Goal: Complete application form: Complete application form

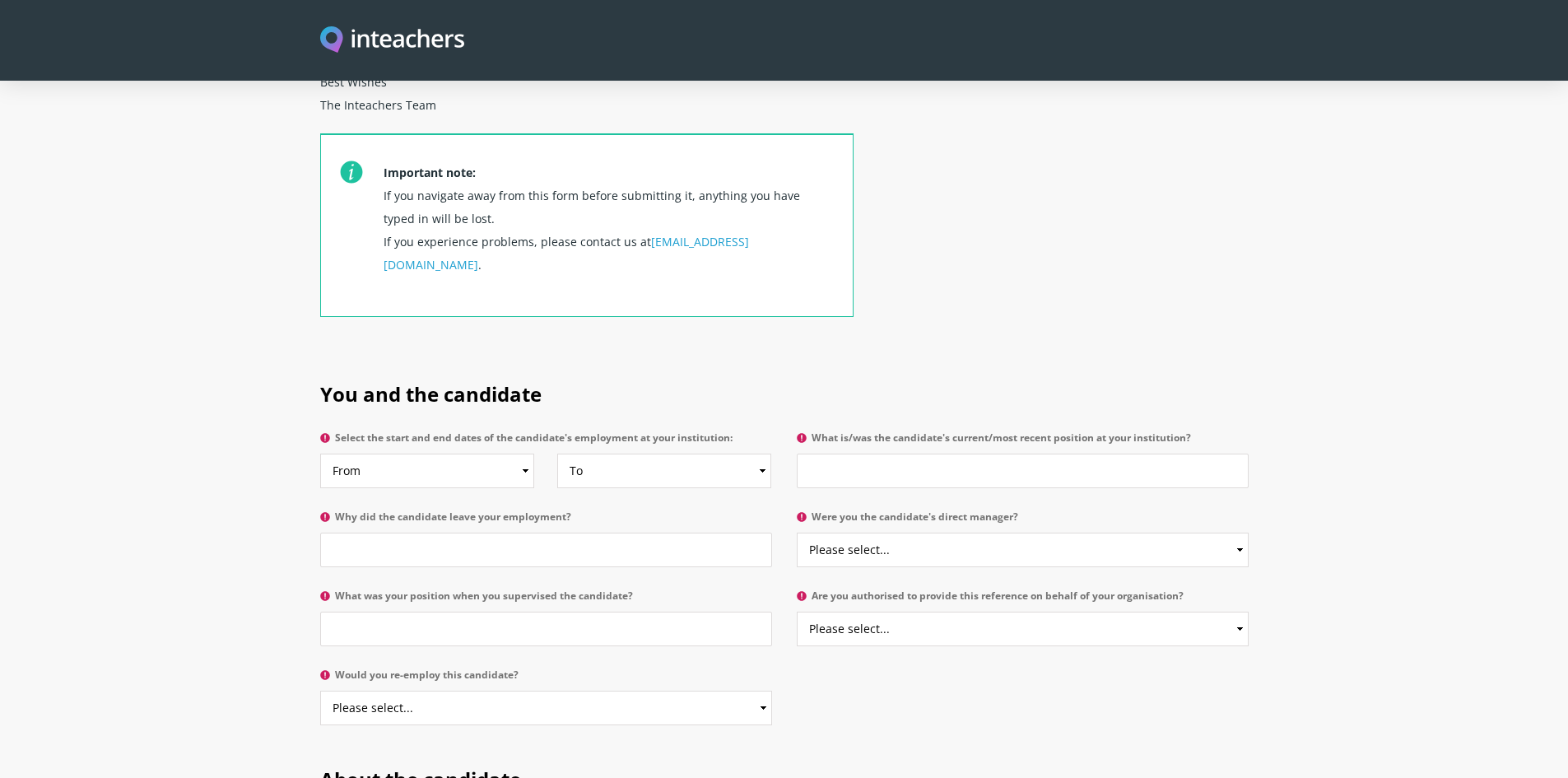
scroll to position [576, 0]
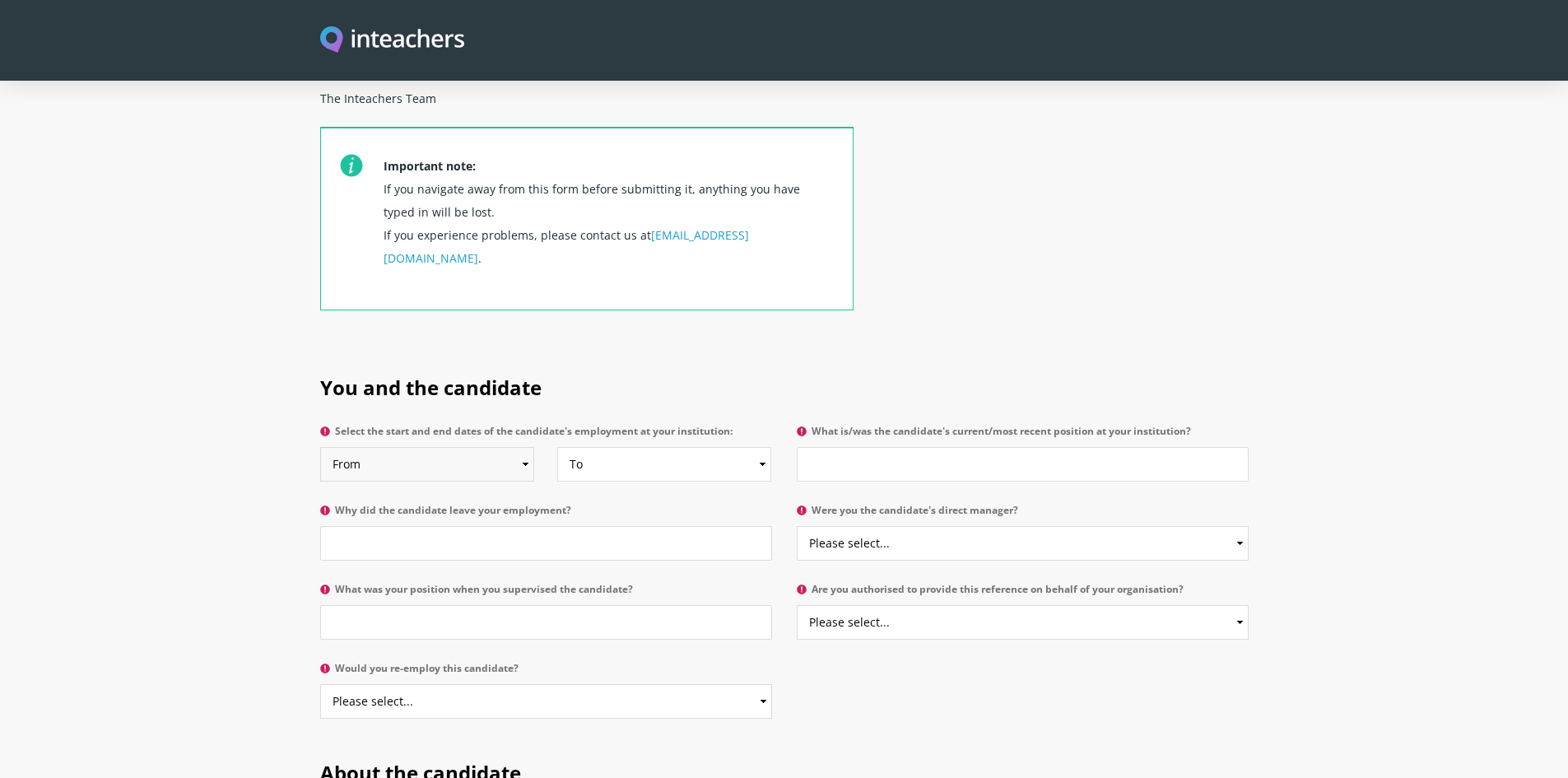
click at [525, 446] on select "From 2025 2024 2023 2022 2021 2020 2019 2018 2017 2016 2015 2014 2013 2012 2011…" at bounding box center [427, 464] width 215 height 34
select select "2013"
click at [320, 446] on select "From 2025 2024 2023 2022 2021 2020 2019 2018 2017 2016 2015 2014 2013 2012 2011…" at bounding box center [427, 464] width 215 height 34
click at [756, 446] on select "To Currently 2025 2024 2023 2022 2021 2020 2019 2018 2017 2016 2015 2014 2013 2…" at bounding box center [665, 464] width 215 height 34
select select "2017"
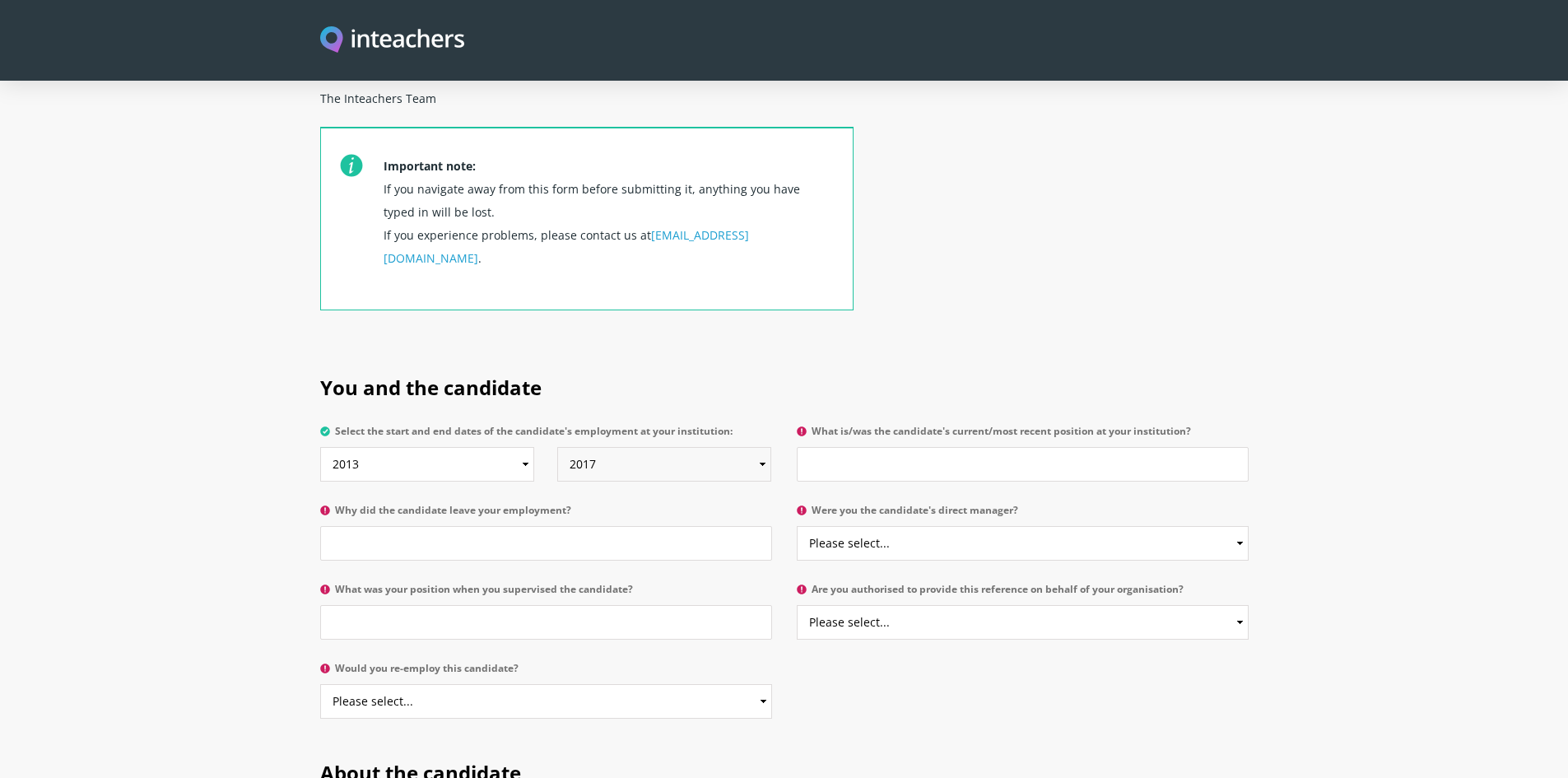
click at [557, 446] on select "To Currently 2025 2024 2023 2022 2021 2020 2019 2018 2017 2016 2015 2014 2013 2…" at bounding box center [665, 464] width 215 height 34
click at [925, 446] on input "What is/was the candidate's current/most recent position at your institution?" at bounding box center [1023, 464] width 452 height 34
type input "Training Manager & Assistant to General Manager"
click at [520, 526] on input "Why did the candidate leave your employment?" at bounding box center [546, 543] width 452 height 34
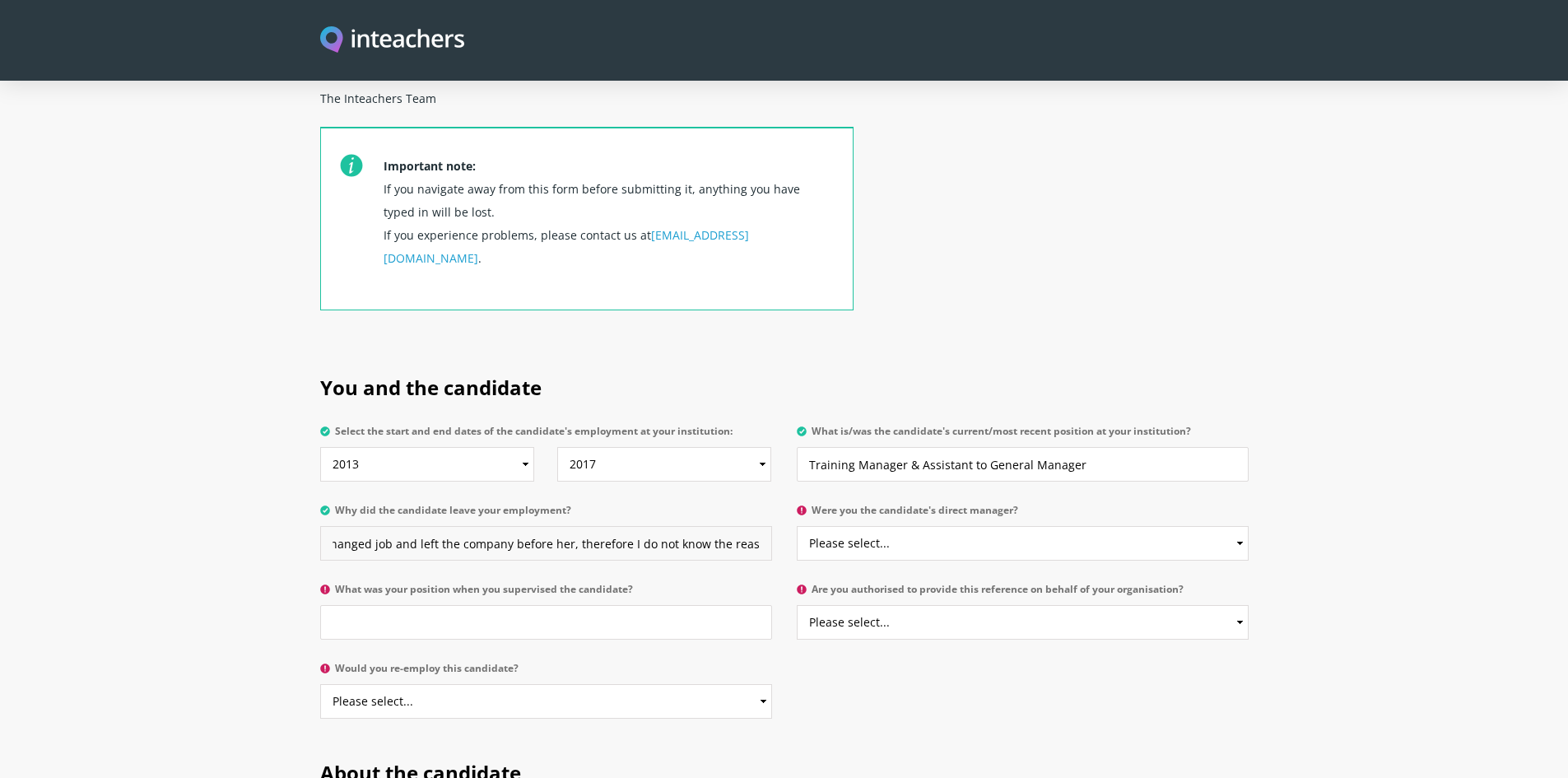
type input "I changed job and left the company before her, therefore I do not know the reas…"
click at [674, 446] on select "To Currently 2025 2024 2023 2022 2021 2020 2019 2018 2017 2016 2015 2014 2013 2…" at bounding box center [665, 464] width 215 height 34
select select "2016"
click at [557, 446] on select "To Currently 2025 2024 2023 2022 2021 2020 2019 2018 2017 2016 2015 2014 2013 2…" at bounding box center [665, 464] width 215 height 34
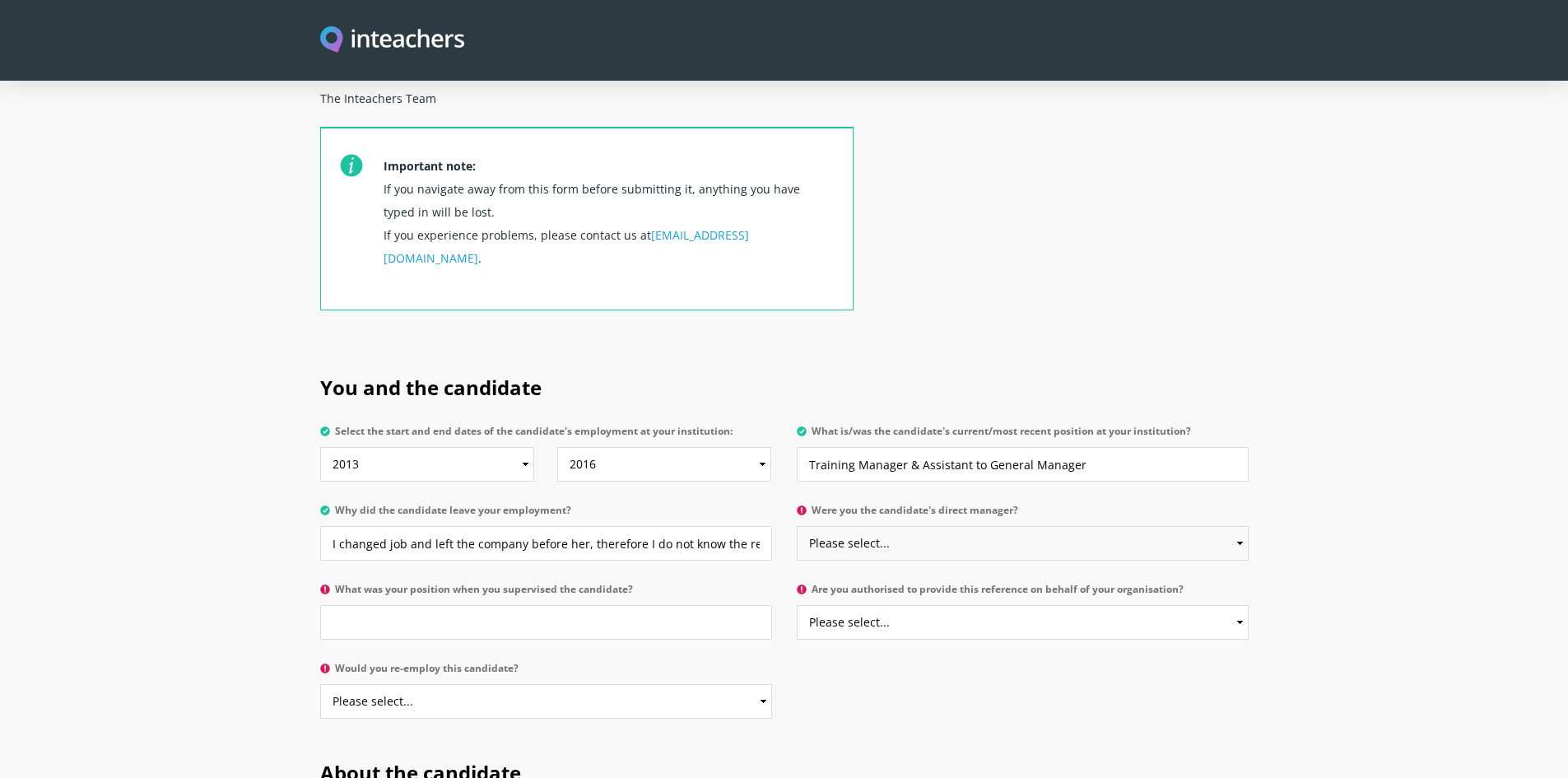
click at [966, 526] on select "Please select... Yes No" at bounding box center [1023, 543] width 452 height 34
select select "No"
click at [797, 526] on select "Please select... Yes No" at bounding box center [1023, 543] width 452 height 34
click at [445, 605] on input "What was your position when you supervised the candidate?" at bounding box center [546, 622] width 452 height 34
type input "Human Resources Manager"
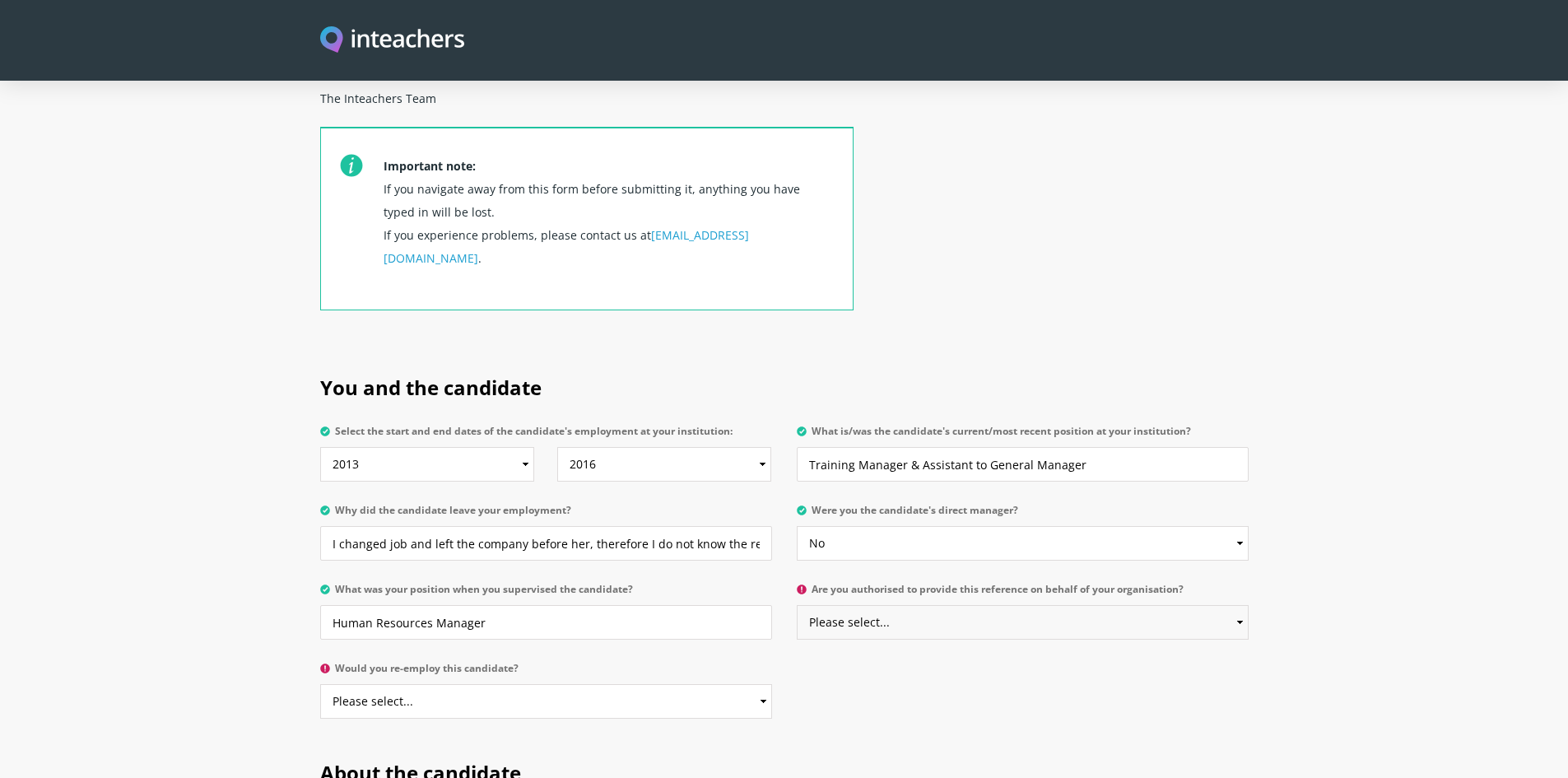
click at [963, 605] on select "Please select... Yes No" at bounding box center [1023, 622] width 452 height 34
select select "Yes"
click at [797, 605] on select "Please select... Yes No" at bounding box center [1023, 622] width 452 height 34
click at [641, 684] on select "Please select... Yes No" at bounding box center [546, 701] width 452 height 34
select select "Yes"
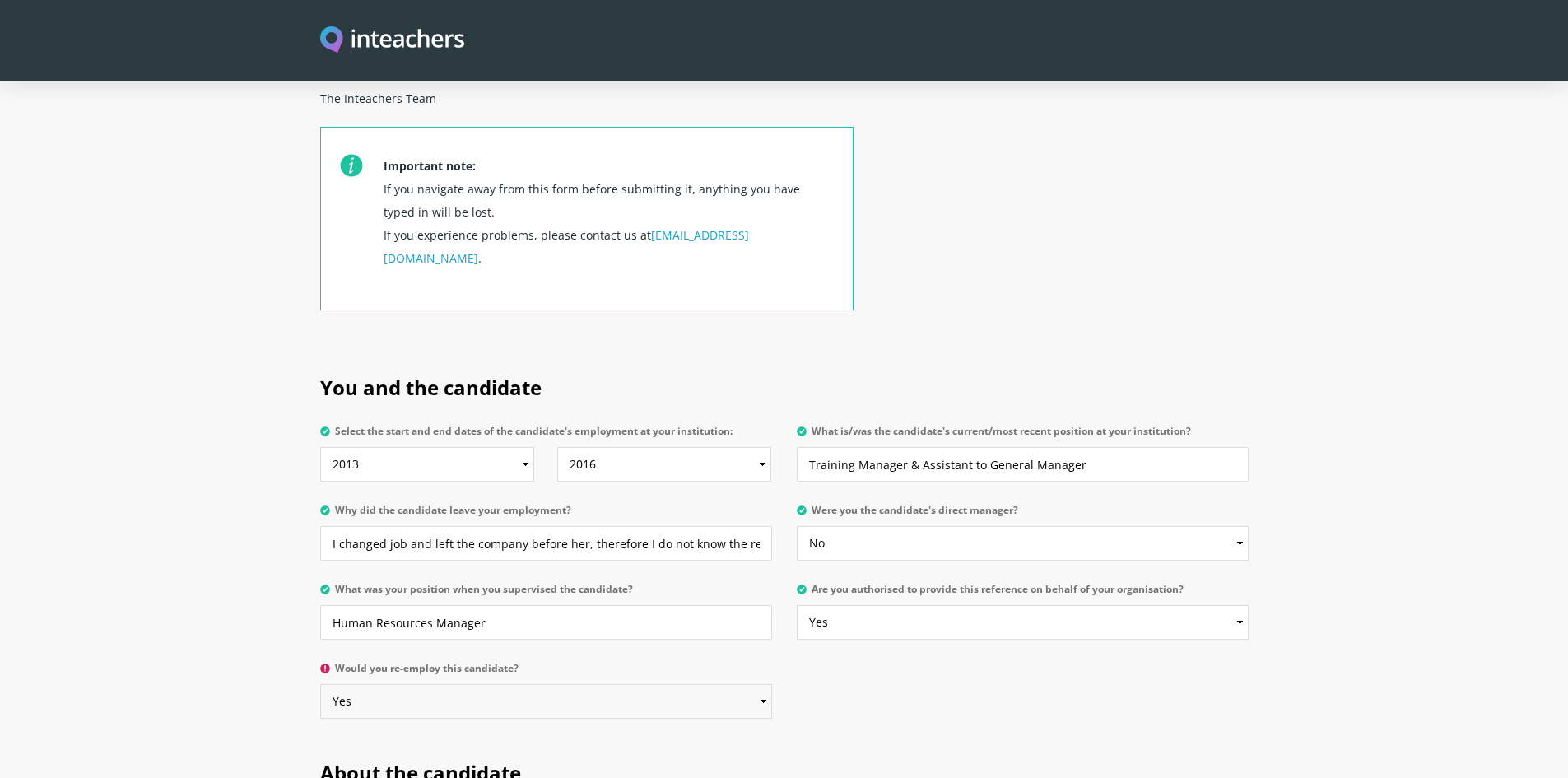
click at [320, 684] on select "Please select... Yes No" at bounding box center [546, 701] width 452 height 34
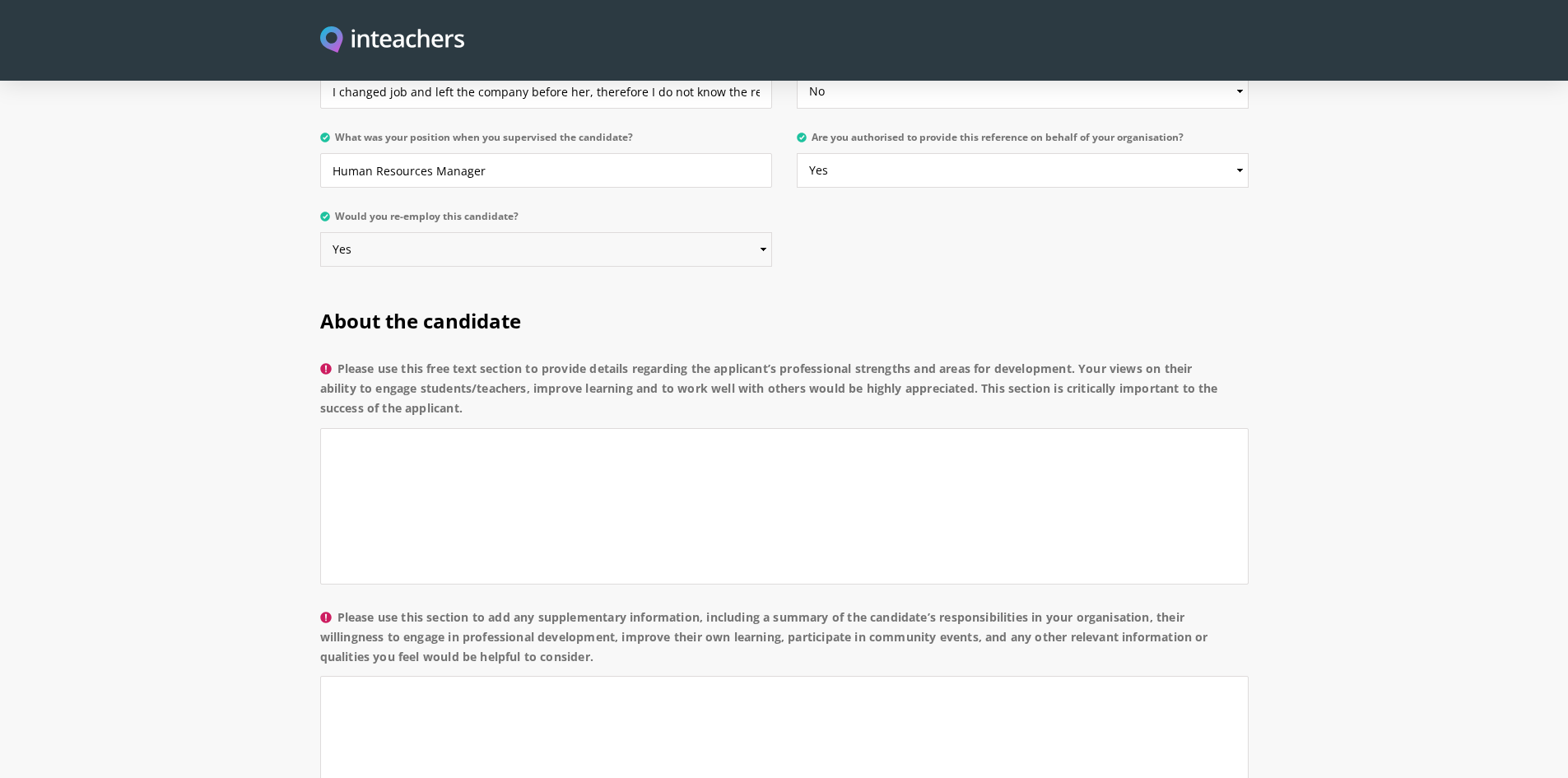
scroll to position [1172, 0]
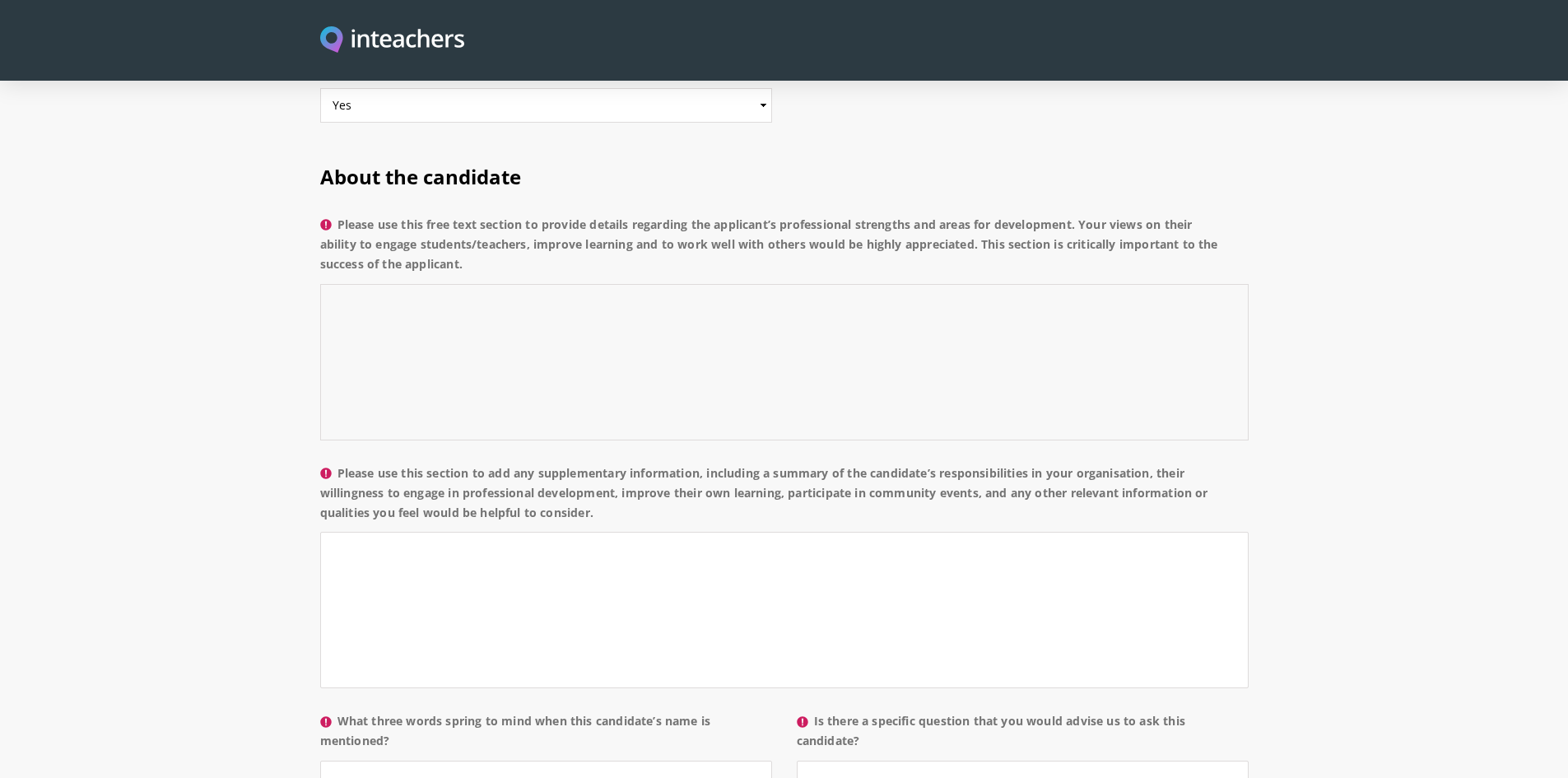
click at [745, 284] on textarea "Please use this free text section to provide details regarding the applicant’s …" at bounding box center [784, 361] width 928 height 156
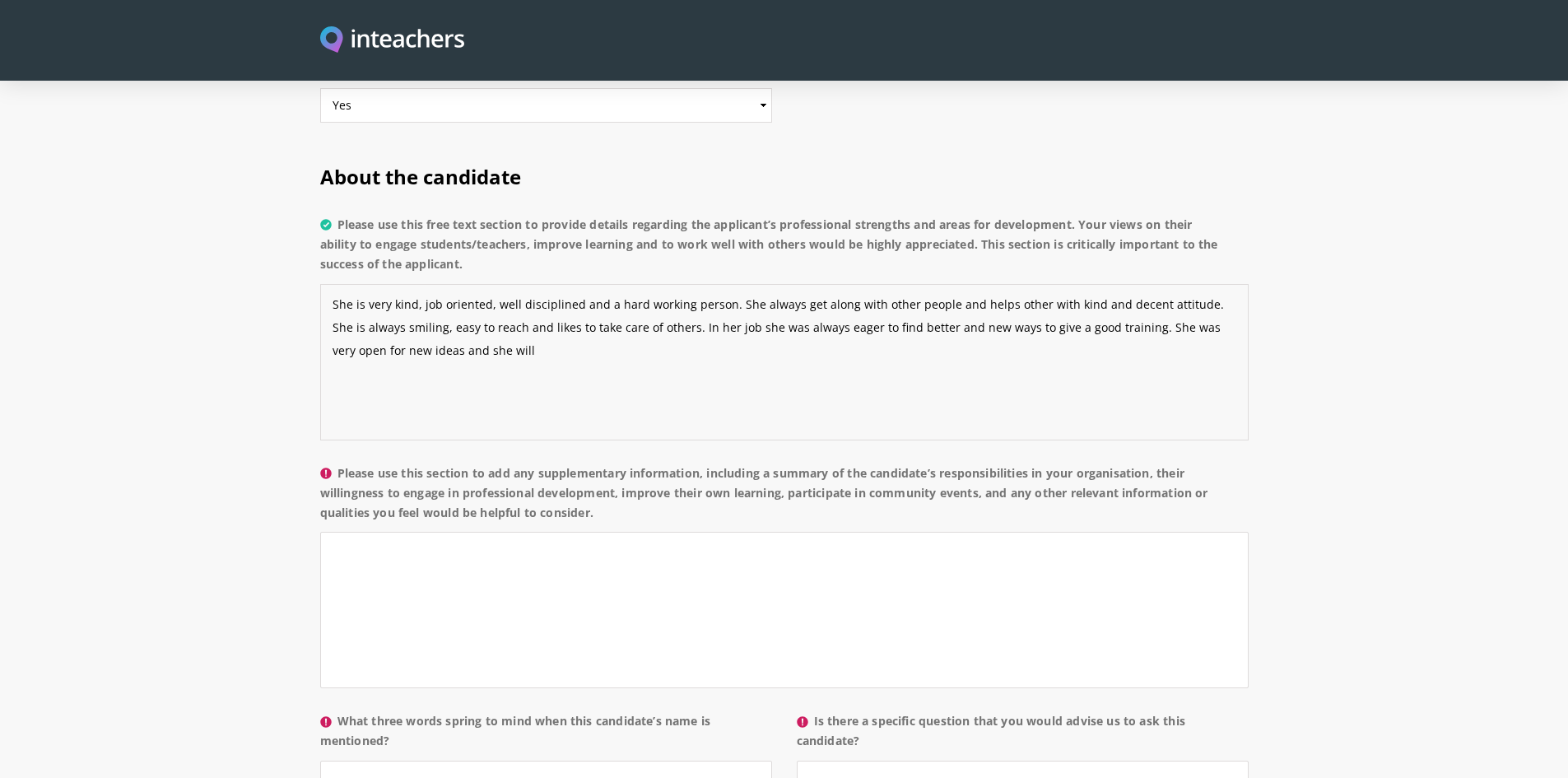
click at [1154, 284] on textarea "She is very kind, job oriented, well disciplined and a hard working person. She…" at bounding box center [784, 361] width 928 height 156
click at [464, 308] on textarea "She is very kind, job oriented, well disciplined and a hard working person. She…" at bounding box center [784, 361] width 928 height 156
type textarea "She is very kind, job oriented, well disciplined and a hard working person. She…"
click at [601, 532] on textarea "Please use this section to add any supplementary information, including a summa…" at bounding box center [784, 609] width 928 height 156
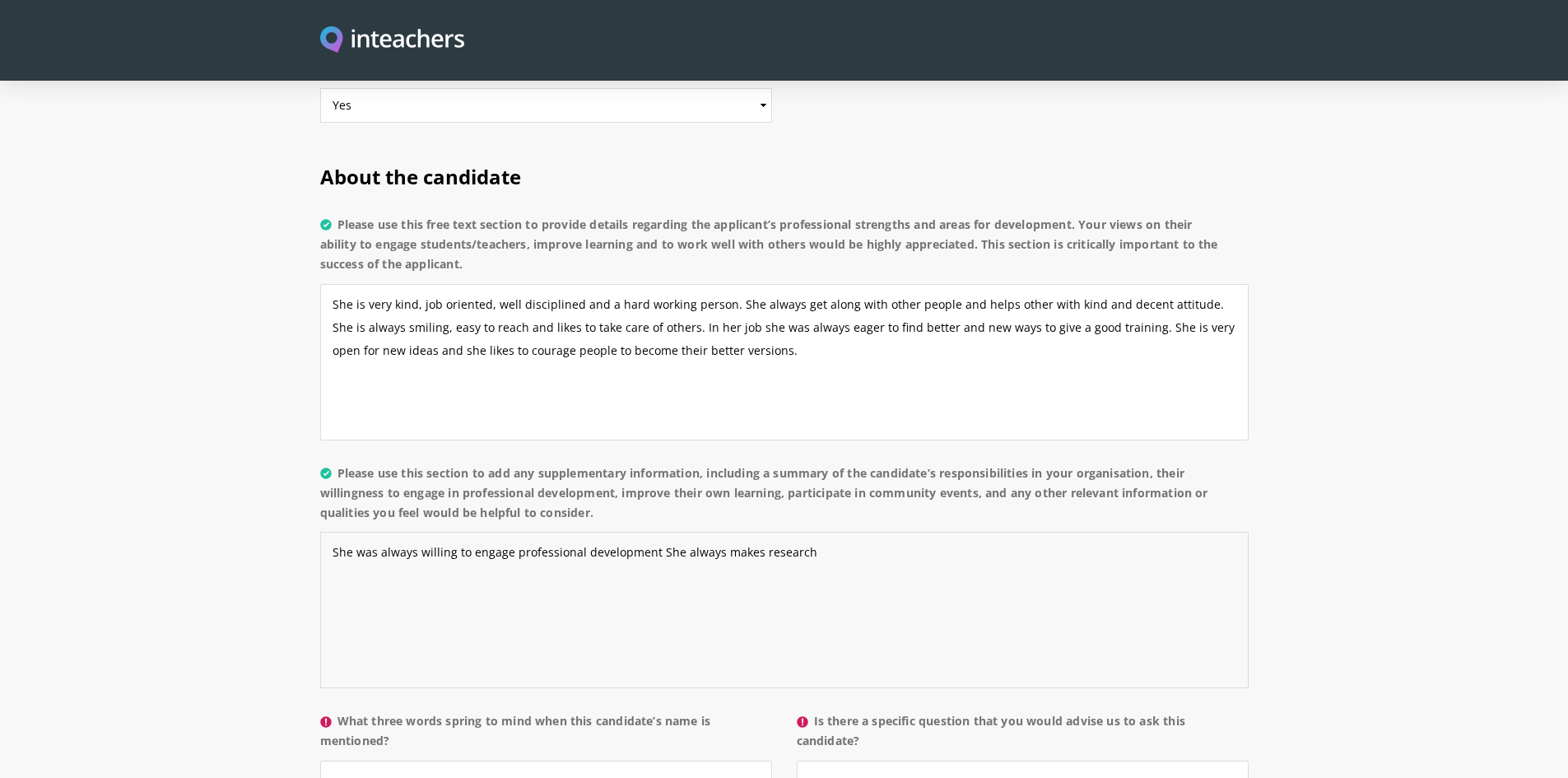
click at [375, 532] on textarea "She was always willing to engage professional development She always makes rese…" at bounding box center [784, 609] width 928 height 156
click at [816, 532] on textarea "She's always willing to engage professional development She always makes resear…" at bounding box center [784, 609] width 928 height 156
click at [784, 532] on textarea "She's always willing to engage professional development She always makes resear…" at bounding box center [784, 609] width 928 height 156
click at [1157, 532] on textarea "She's always willing to engage professional development She always makes resear…" at bounding box center [784, 609] width 928 height 156
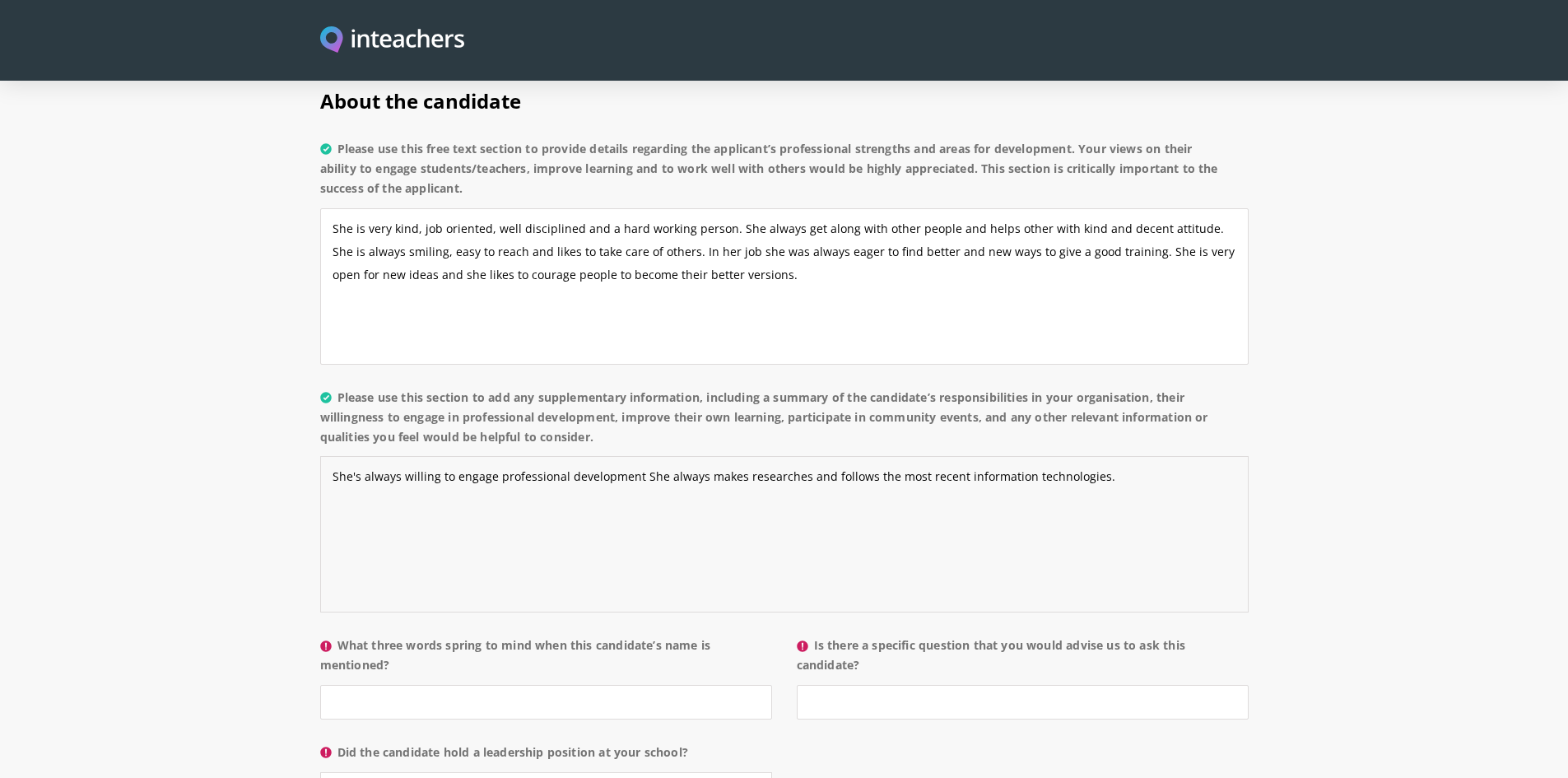
scroll to position [1584, 0]
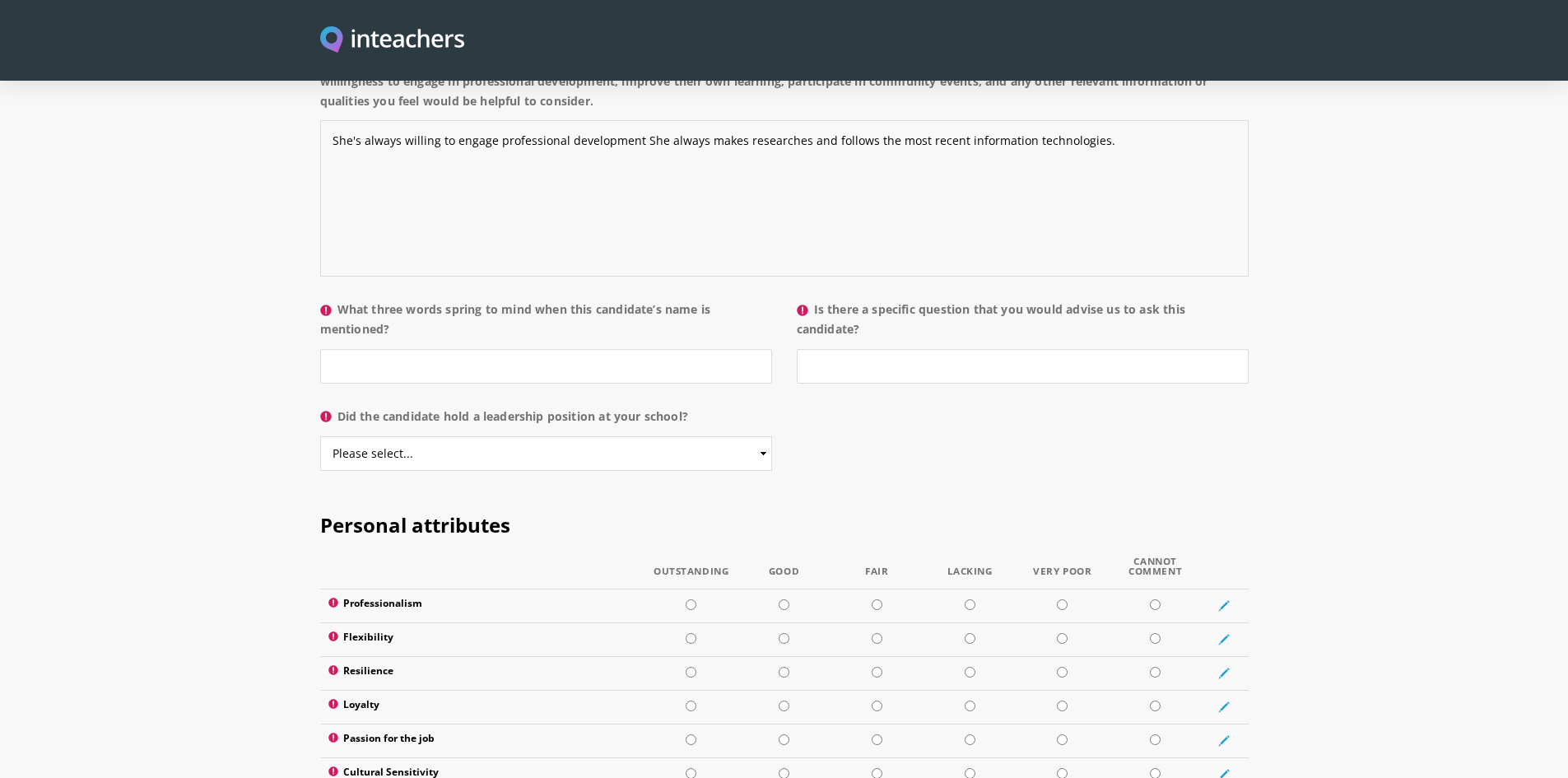
type textarea "She's always willing to engage professional development She always makes resear…"
click at [460, 349] on input "What three words spring to mind when this candidate’s name is mentioned?" at bounding box center [546, 366] width 452 height 34
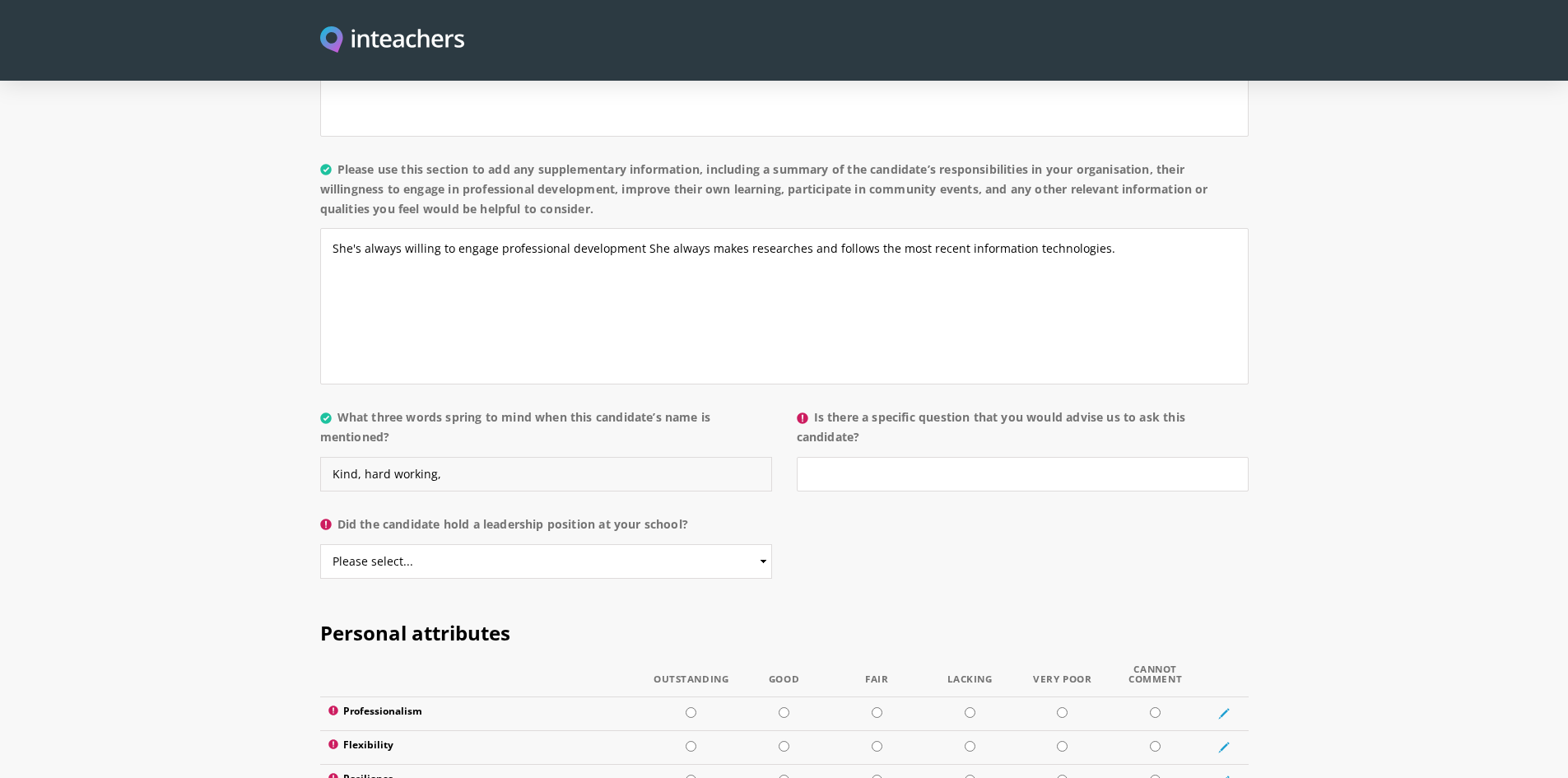
scroll to position [1501, 0]
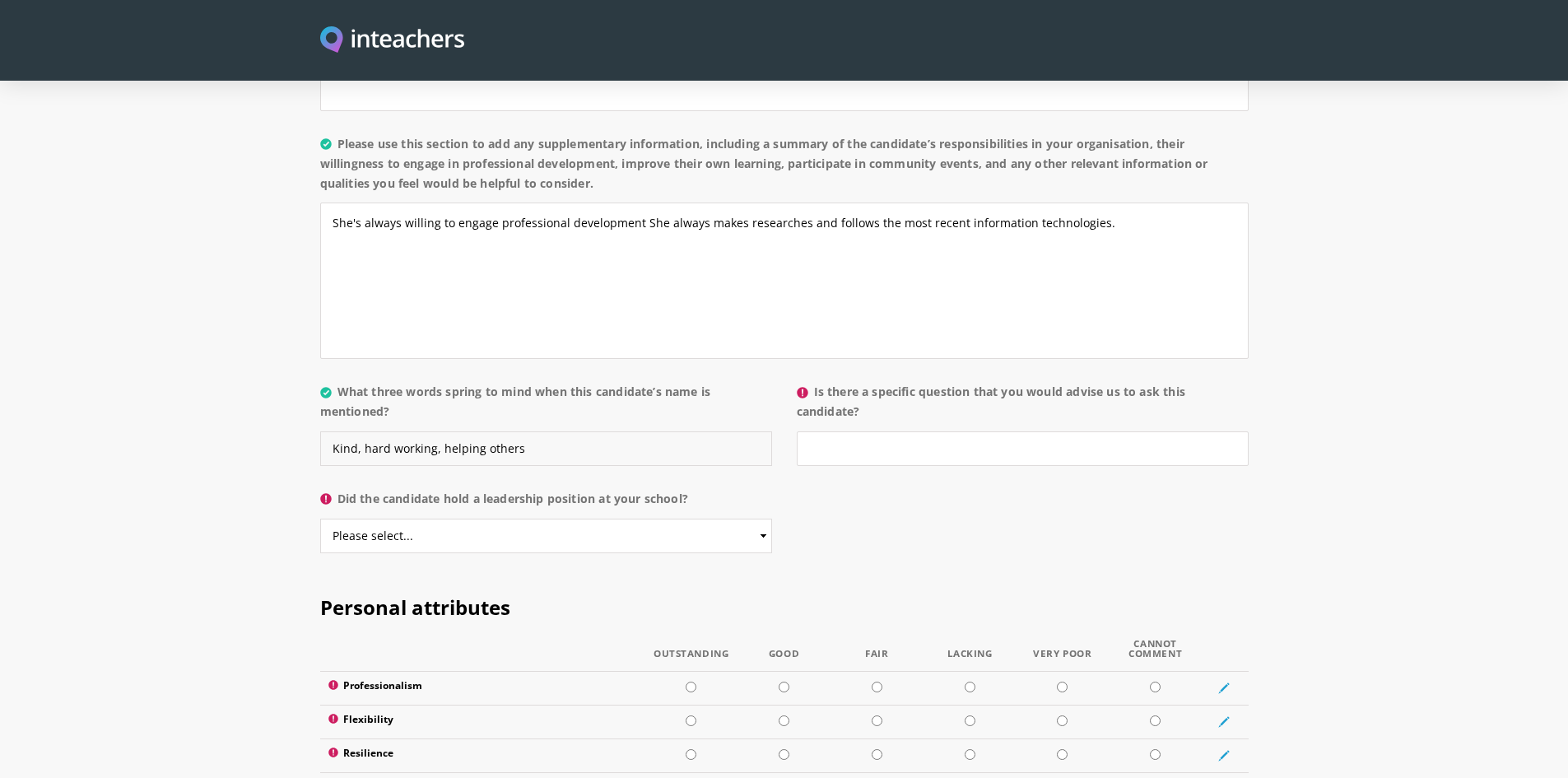
type input "Kind, hard working, helping others"
click at [1106, 431] on input "Is there a specific question that you would advise us to ask this candidate?" at bounding box center [1023, 448] width 452 height 34
type input "no"
click at [708, 518] on select "Please select... Yes No" at bounding box center [546, 536] width 452 height 34
select select "Yes"
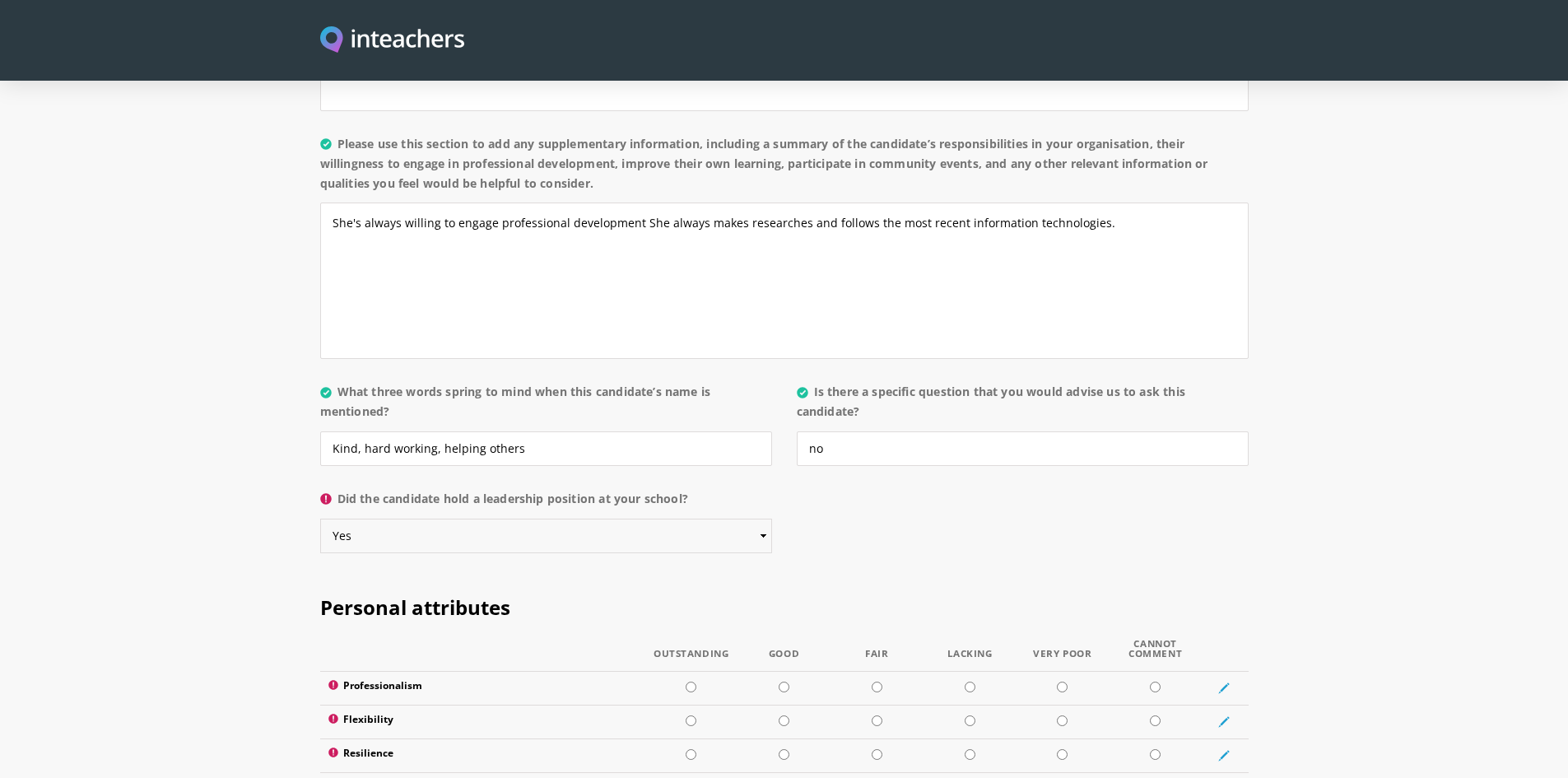
click at [320, 518] on select "Please select... Yes No" at bounding box center [546, 536] width 452 height 34
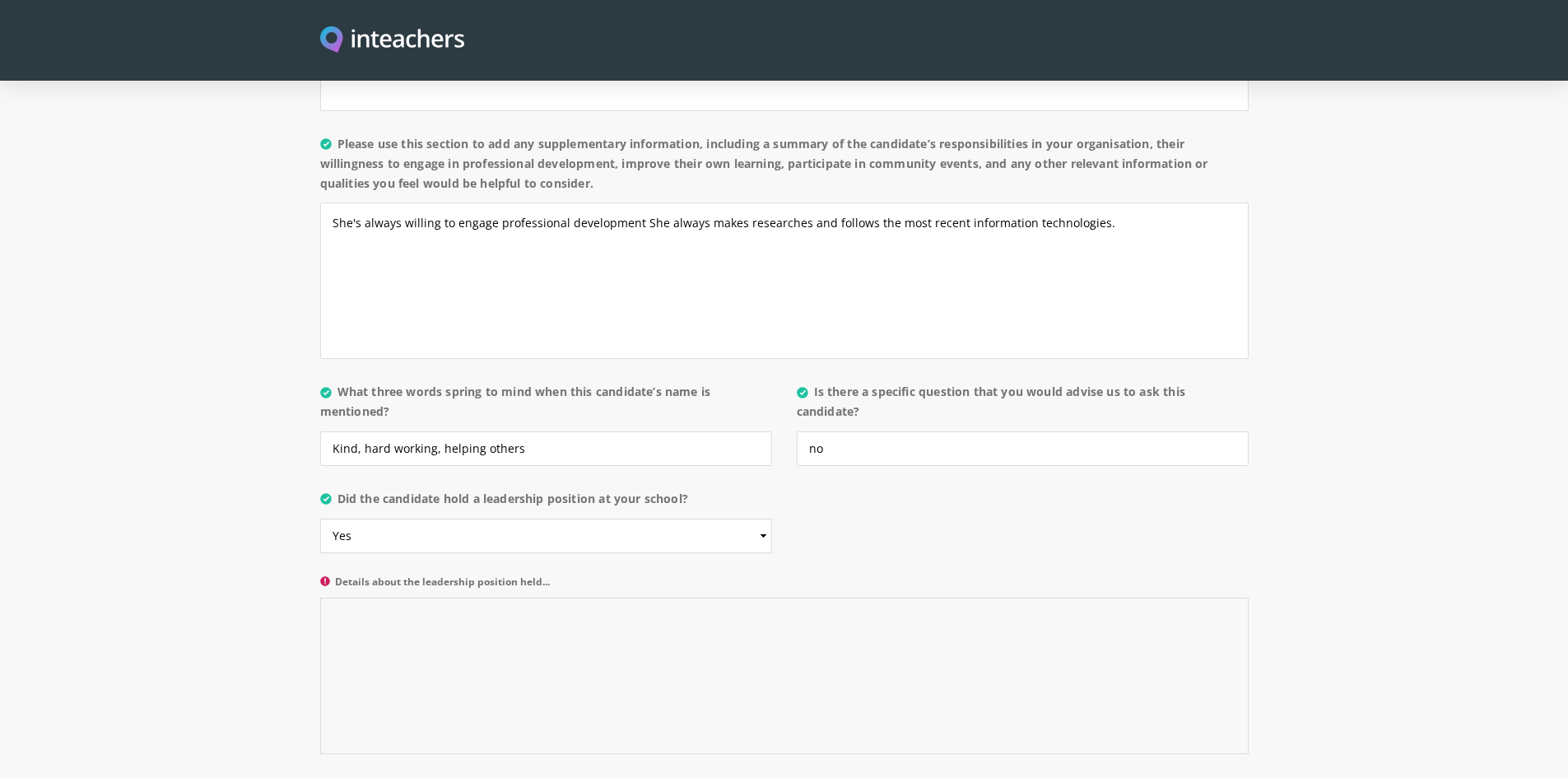
click at [696, 598] on textarea "Details about the leadership position held..." at bounding box center [784, 675] width 928 height 156
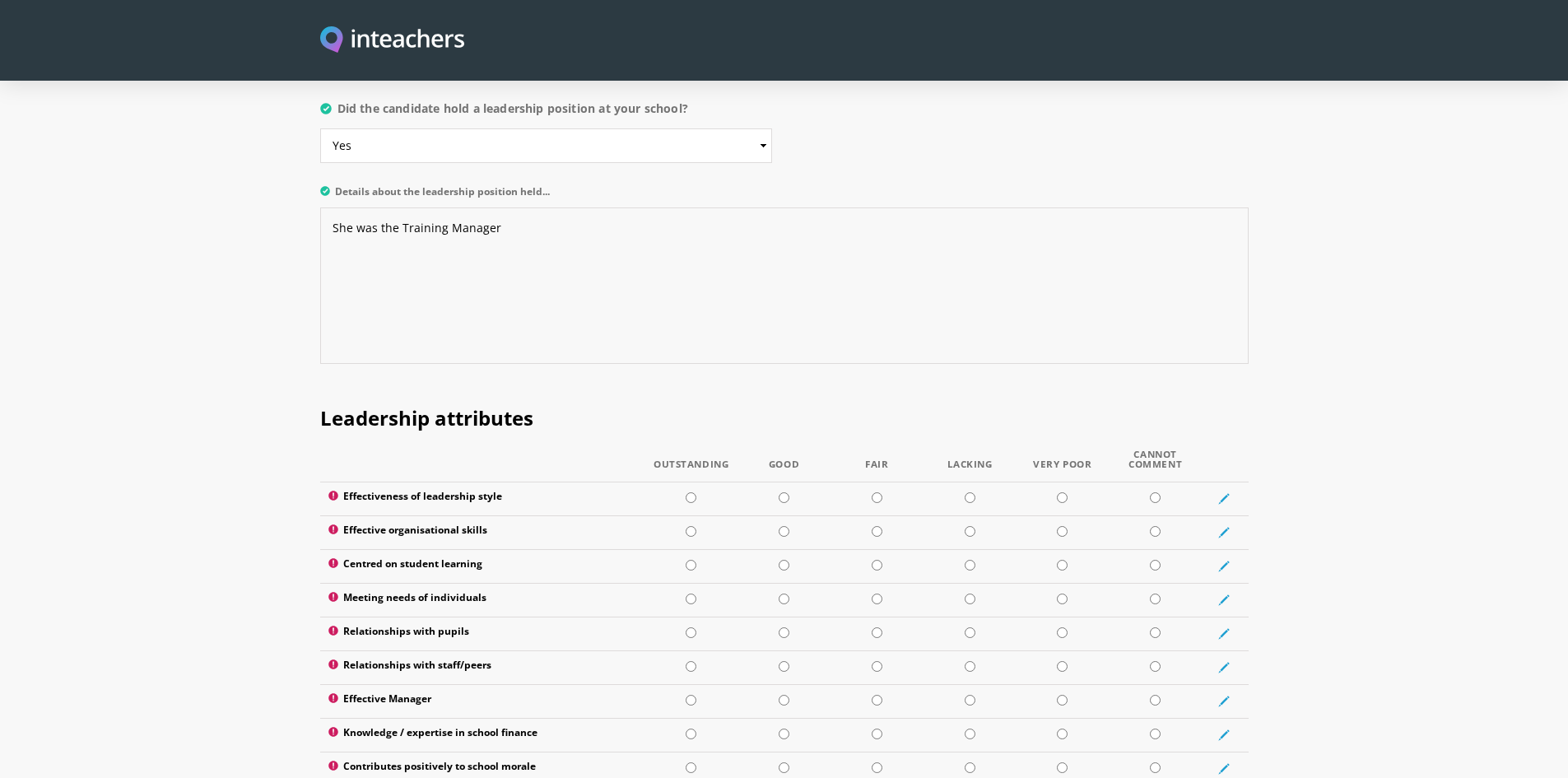
scroll to position [1912, 0]
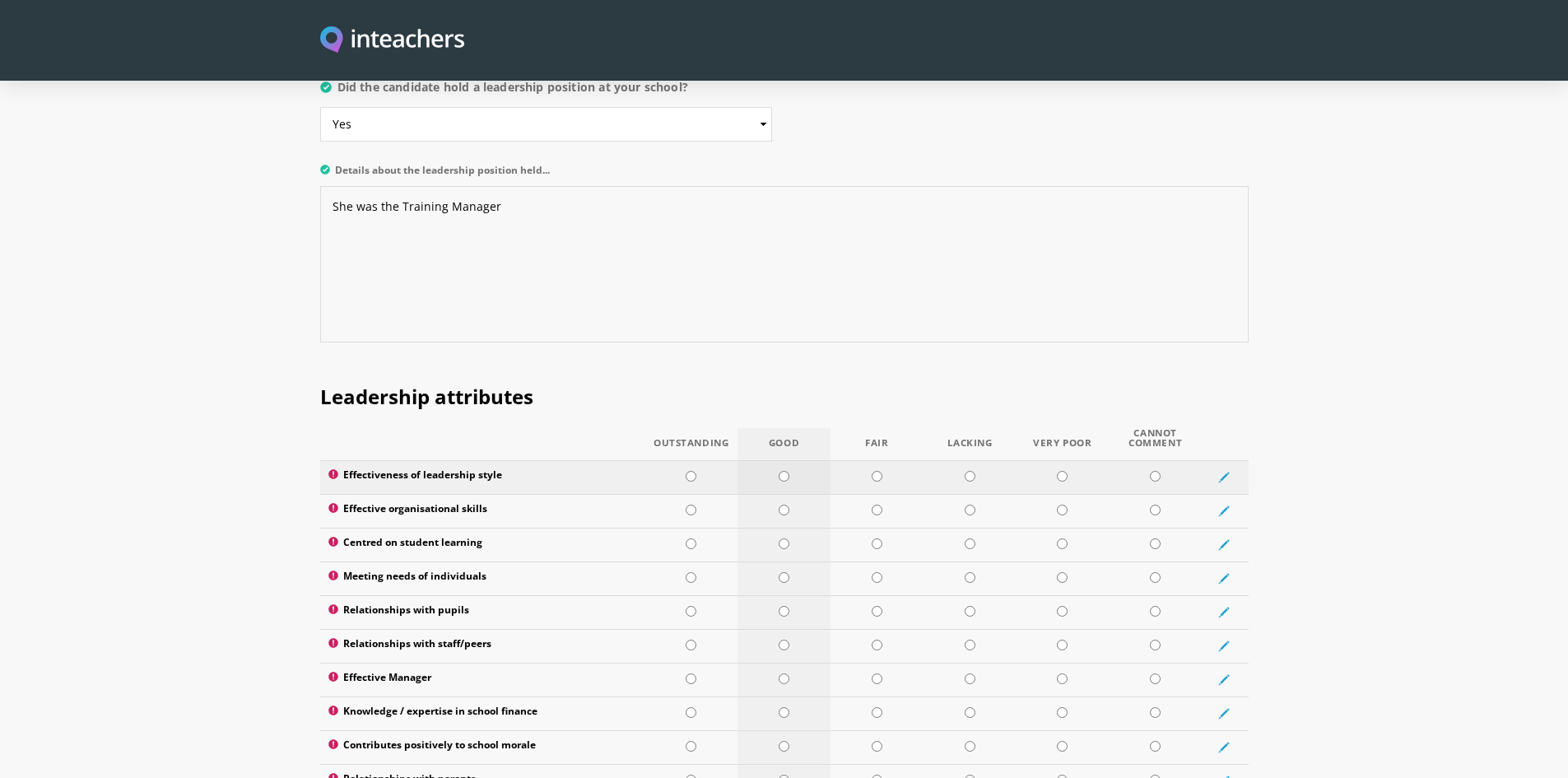
type textarea "She was the Training Manager"
click at [785, 470] on input "radio" at bounding box center [784, 475] width 11 height 11
radio input "true"
click at [691, 505] on input "radio" at bounding box center [691, 510] width 11 height 11
radio input "true"
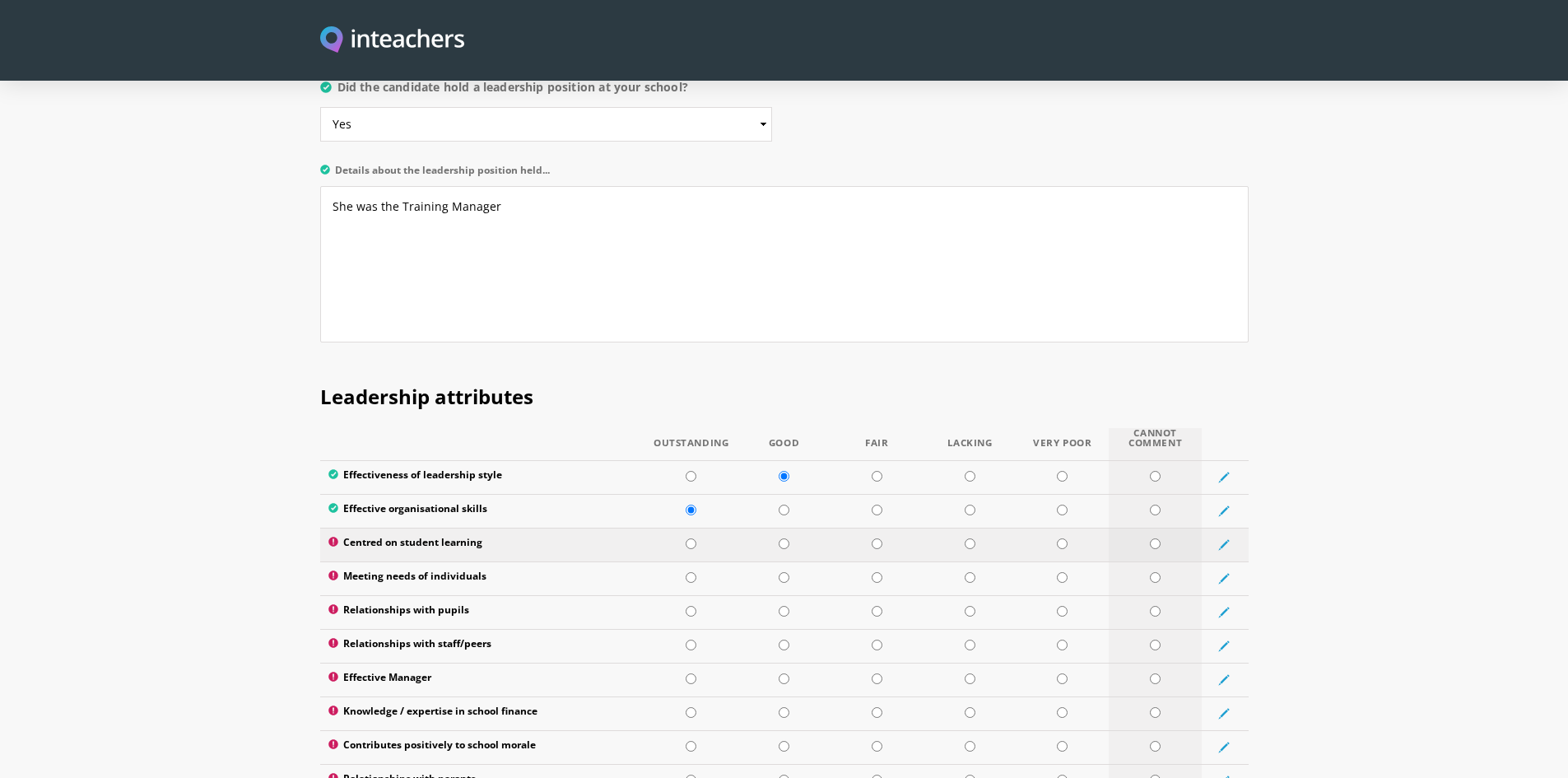
click at [1154, 538] on input "radio" at bounding box center [1154, 543] width 11 height 11
radio input "true"
click at [783, 572] on input "radio" at bounding box center [784, 577] width 11 height 11
radio input "true"
click at [689, 606] on input "radio" at bounding box center [691, 610] width 11 height 11
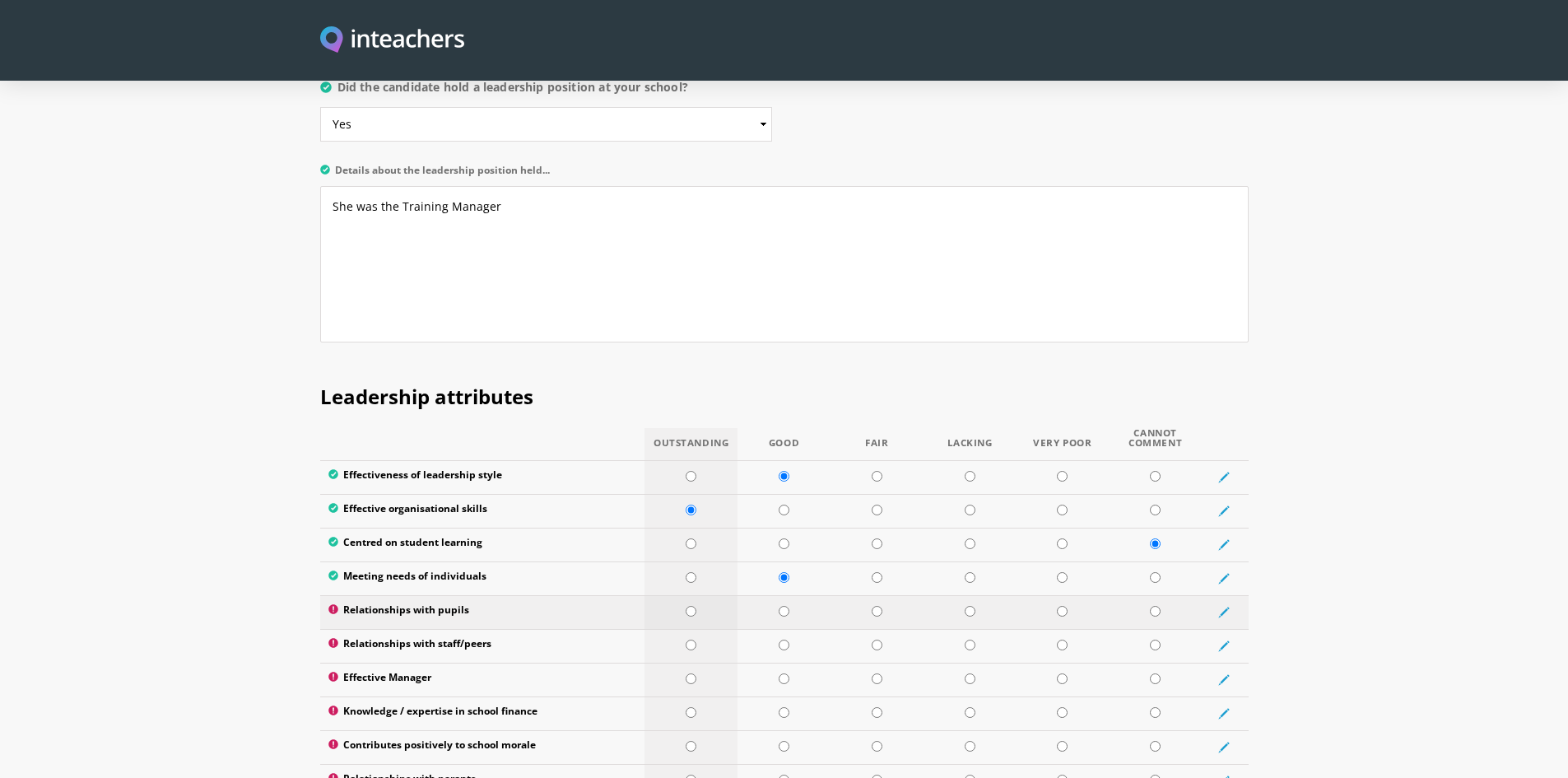
radio input "true"
click at [784, 639] on input "radio" at bounding box center [784, 644] width 11 height 11
radio input "true"
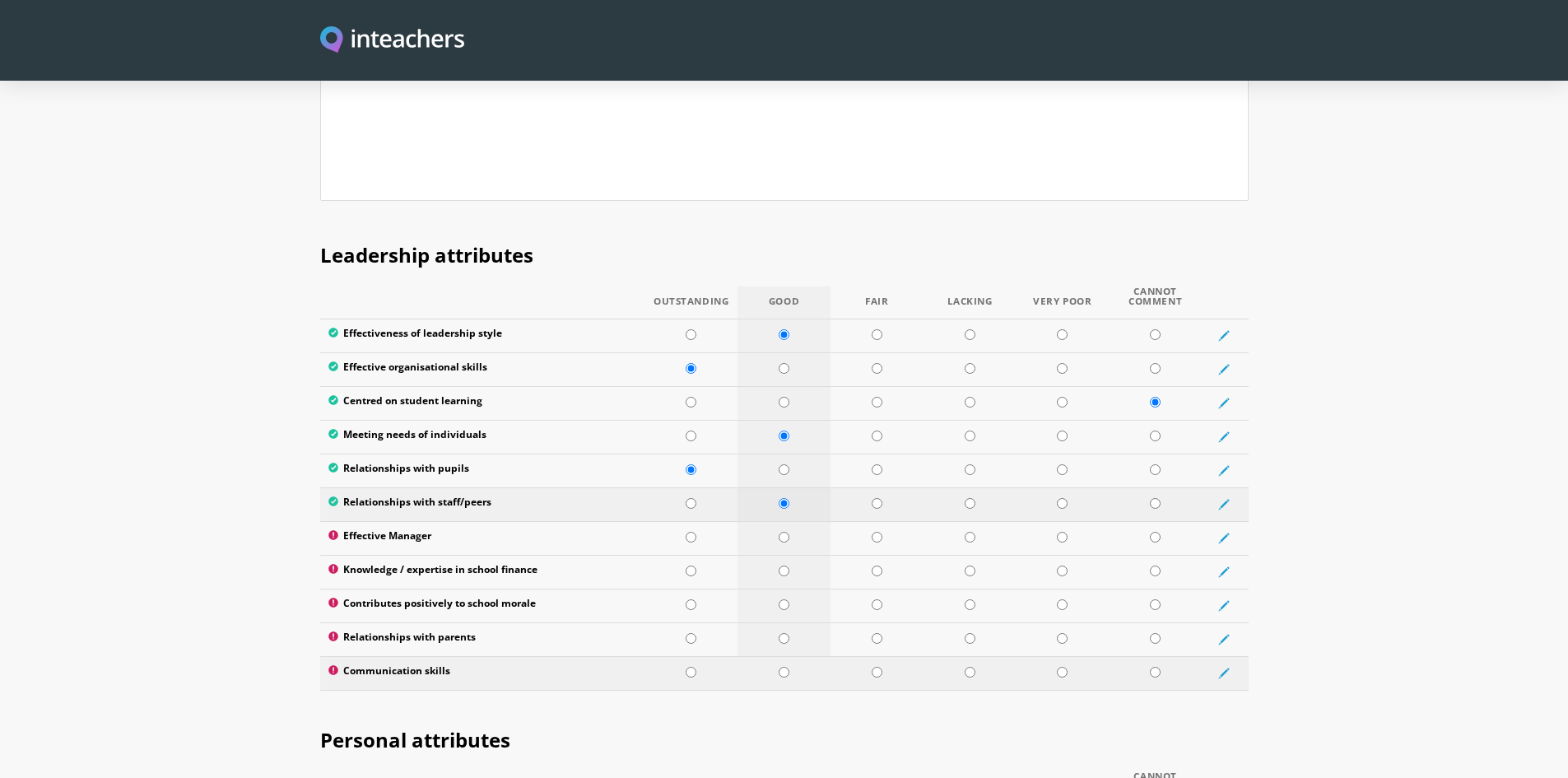
scroll to position [2077, 0]
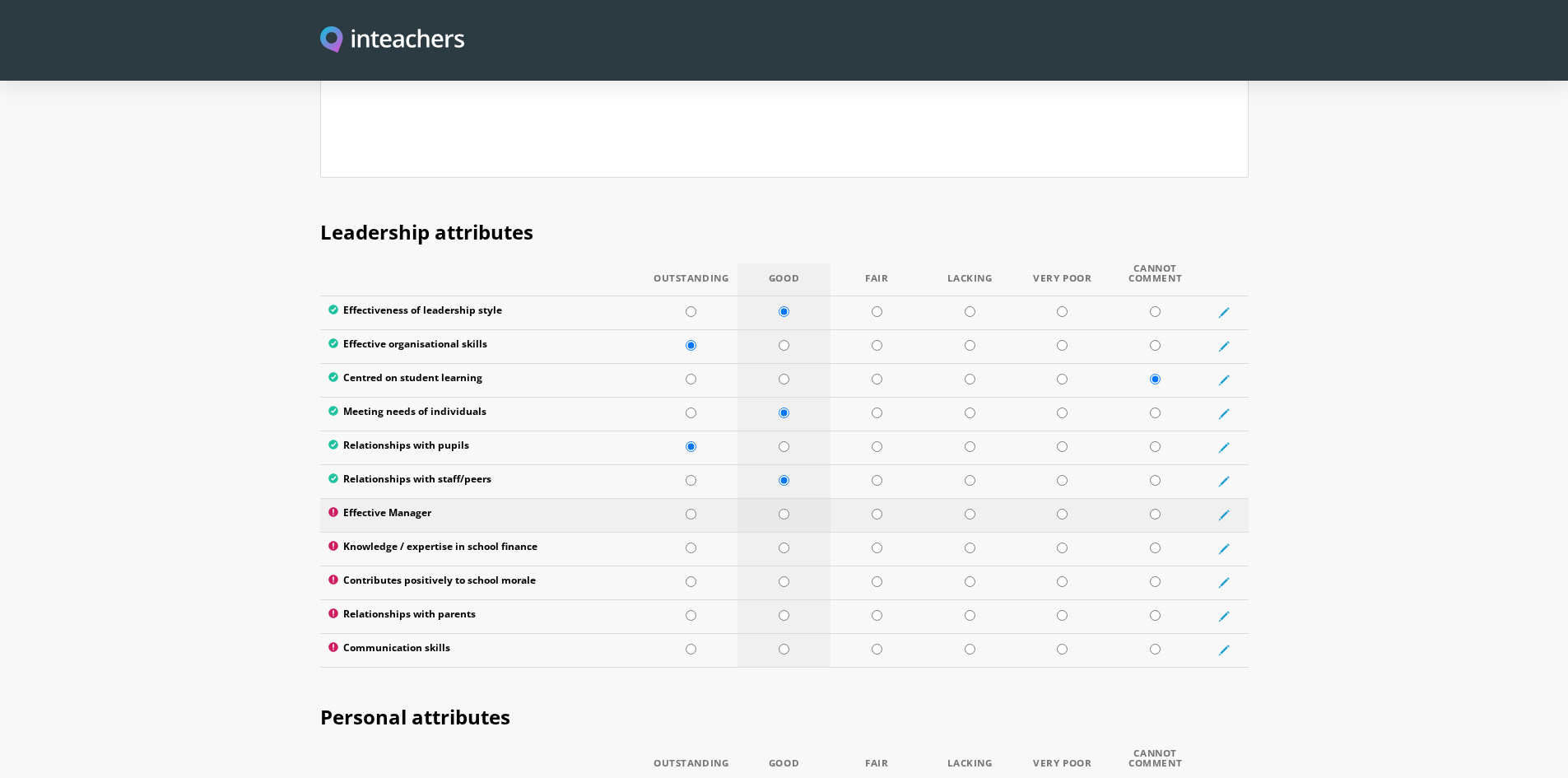
click at [781, 509] on input "radio" at bounding box center [784, 514] width 11 height 11
radio input "true"
click at [1155, 542] on input "radio" at bounding box center [1154, 547] width 11 height 11
radio input "true"
click at [1159, 576] on input "radio" at bounding box center [1154, 581] width 11 height 11
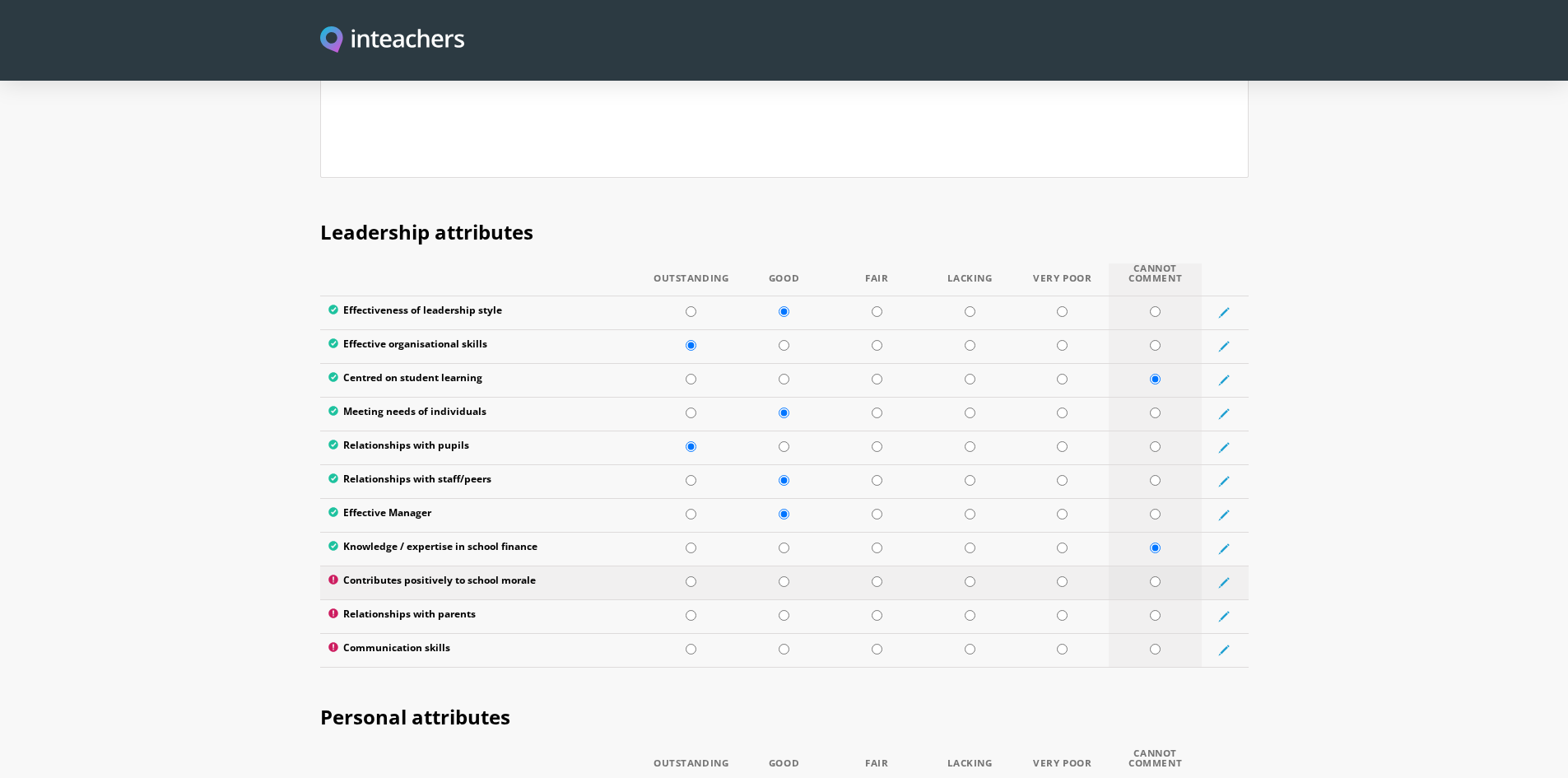
radio input "true"
click at [1159, 610] on input "radio" at bounding box center [1154, 615] width 11 height 11
radio input "true"
click at [693, 644] on input "radio" at bounding box center [691, 649] width 11 height 11
radio input "true"
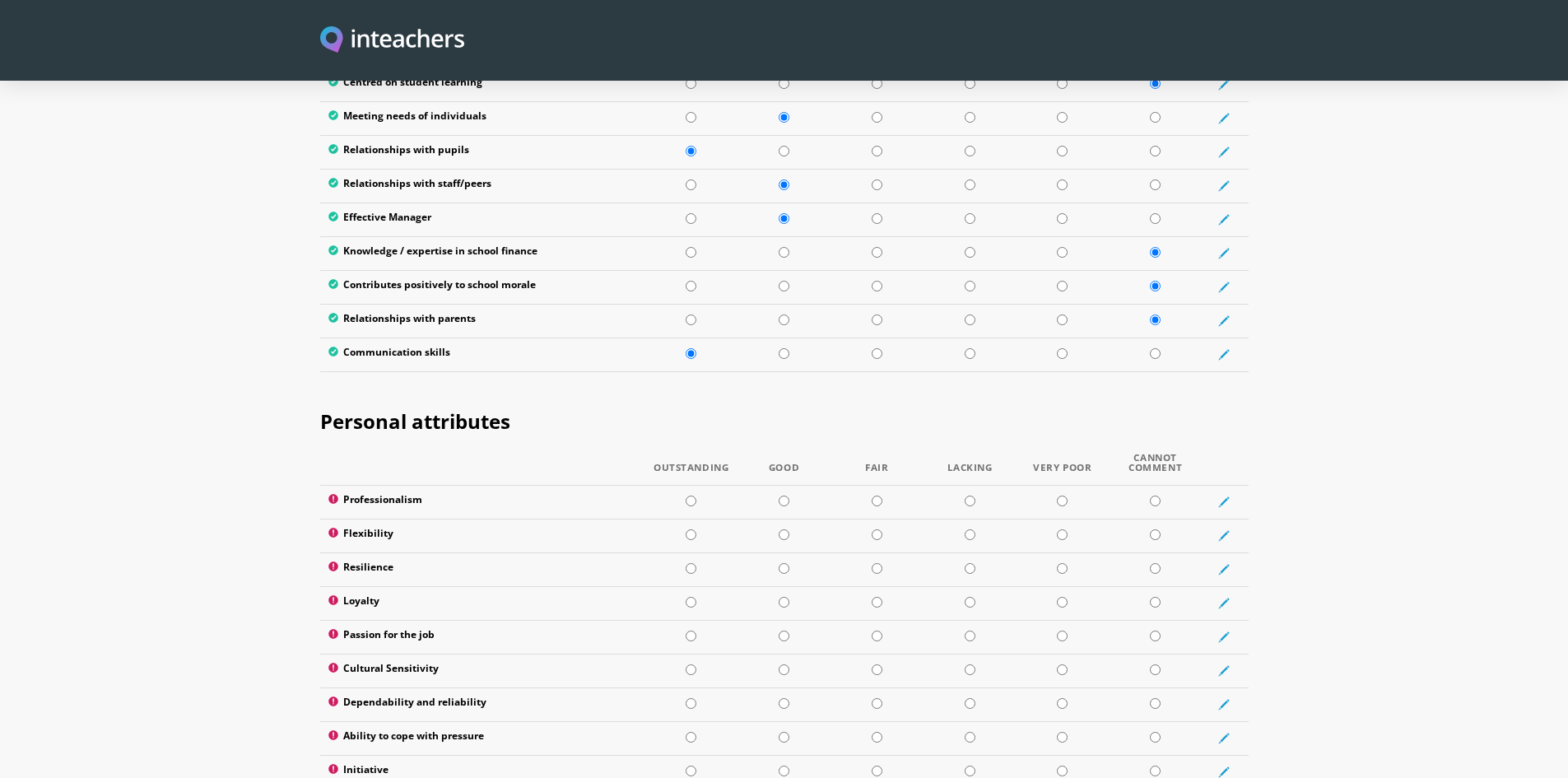
scroll to position [2407, 0]
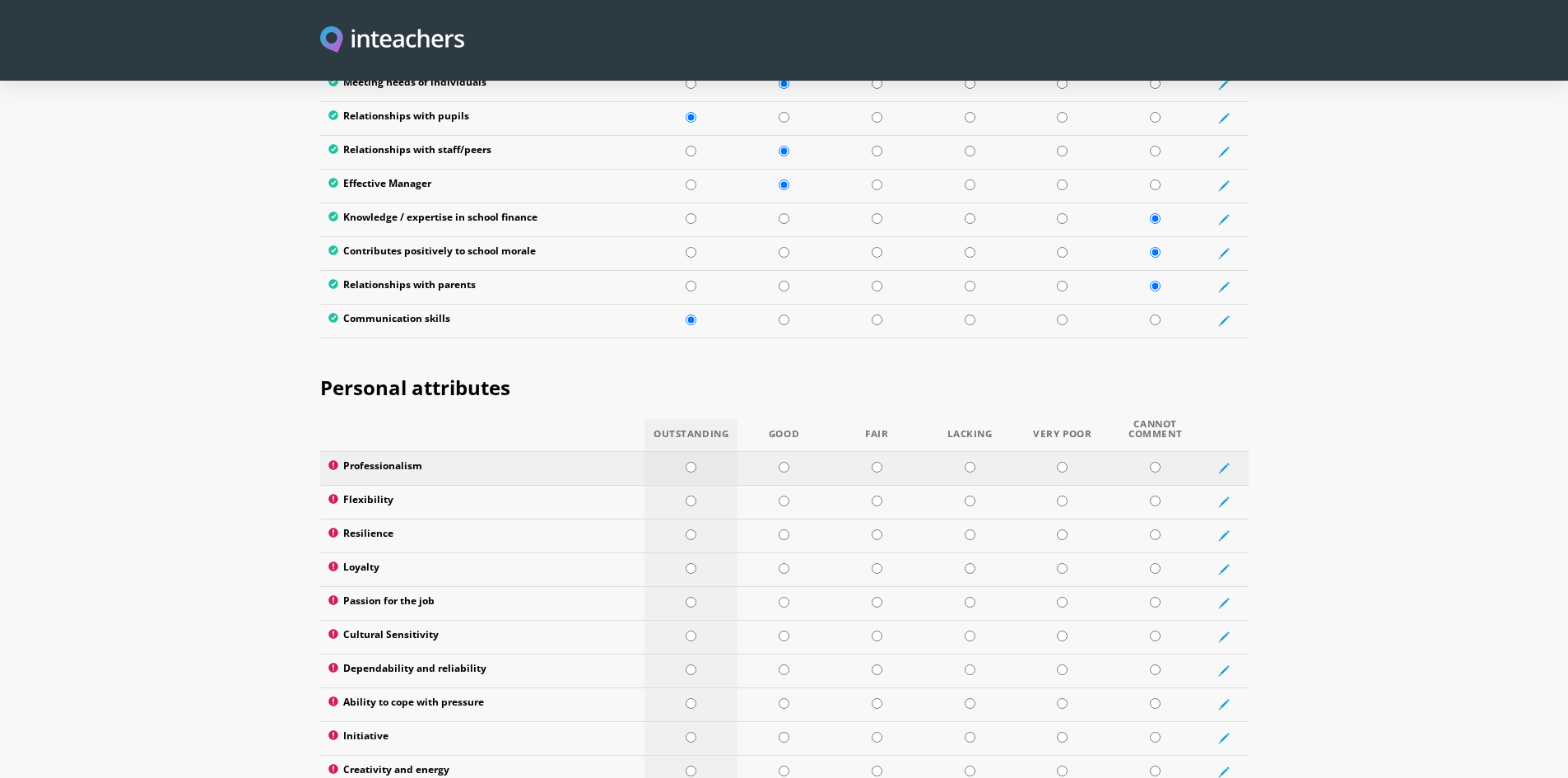
click at [692, 462] on input "radio" at bounding box center [691, 467] width 11 height 11
radio input "true"
click at [691, 495] on input "radio" at bounding box center [691, 500] width 11 height 11
radio input "true"
click at [691, 529] on input "radio" at bounding box center [691, 534] width 11 height 11
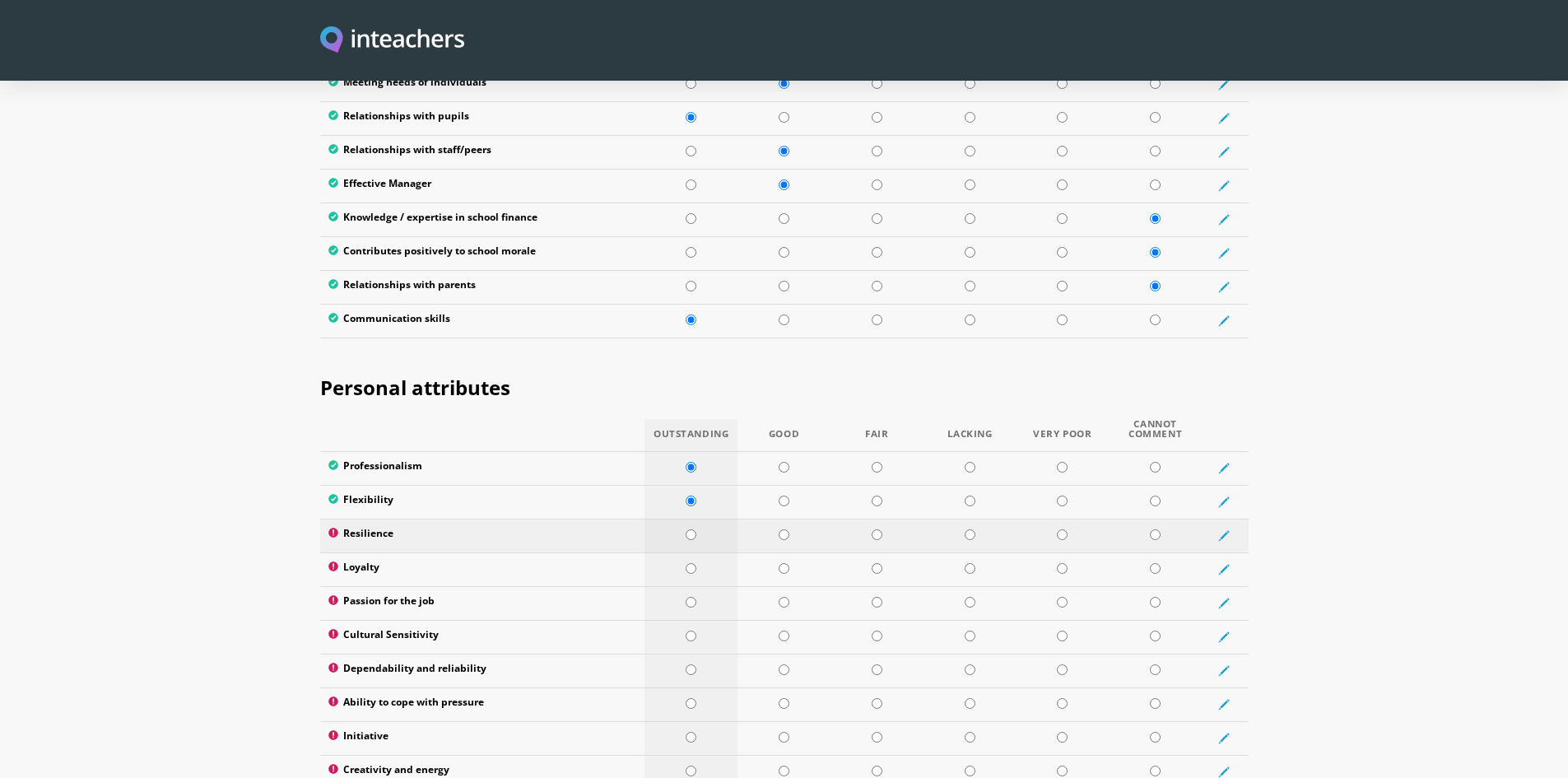
radio input "true"
click at [695, 563] on input "radio" at bounding box center [691, 568] width 11 height 11
radio input "true"
click at [687, 597] on input "radio" at bounding box center [691, 602] width 11 height 11
radio input "true"
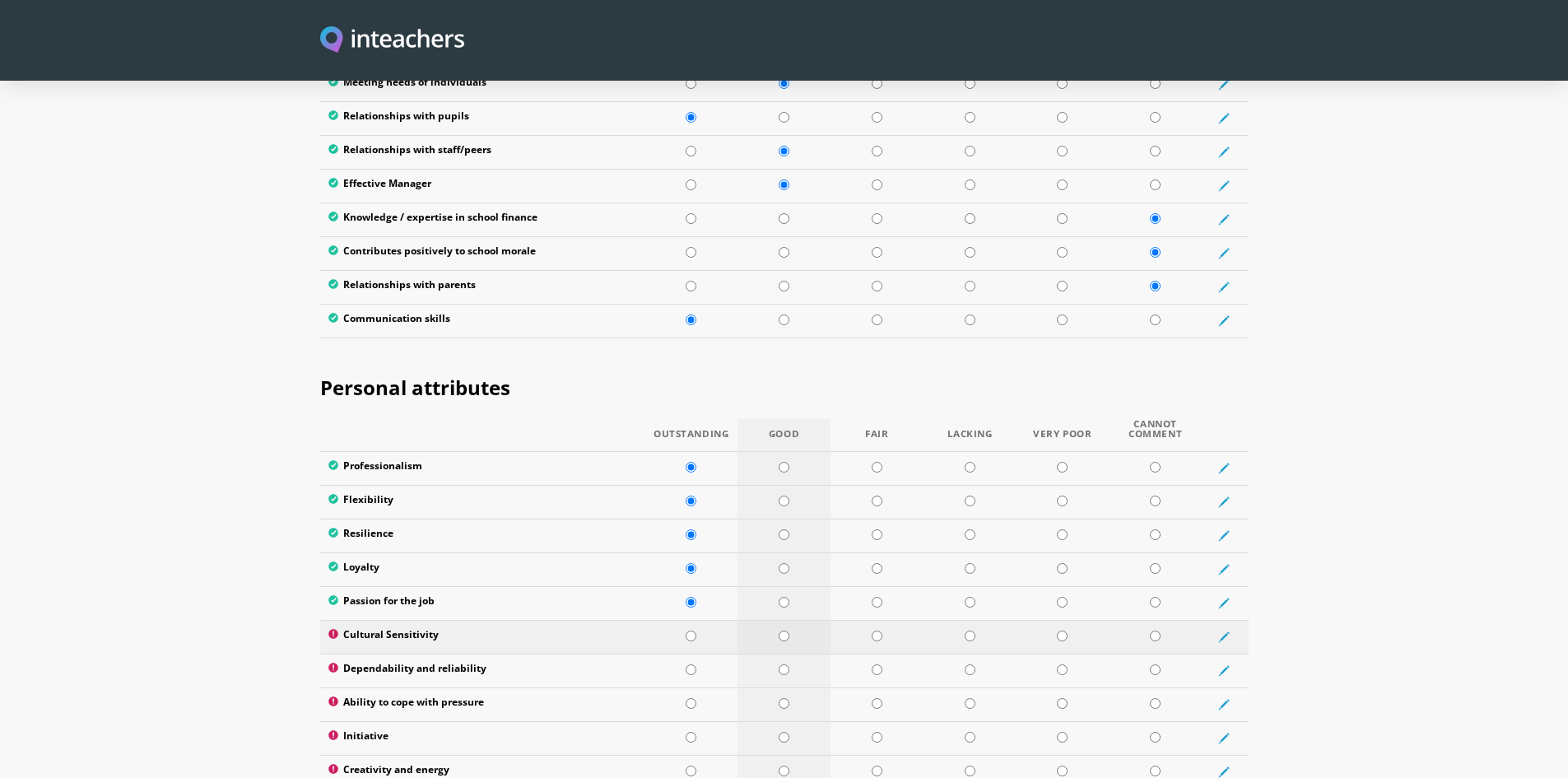
click at [780, 630] on input "radio" at bounding box center [784, 635] width 11 height 11
radio input "true"
click at [691, 664] on input "radio" at bounding box center [691, 669] width 11 height 11
radio input "true"
click at [688, 698] on input "radio" at bounding box center [691, 702] width 11 height 11
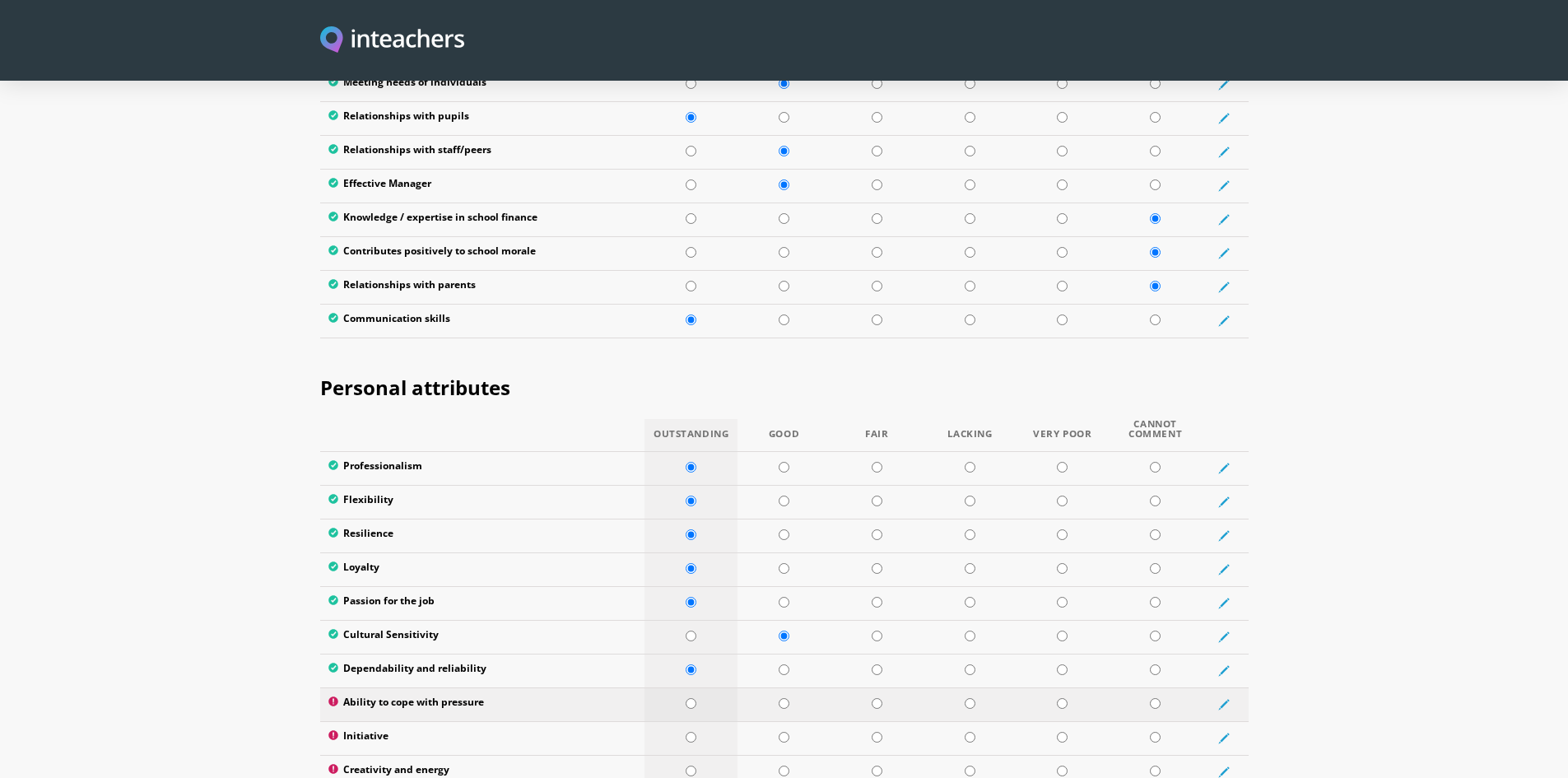
radio input "true"
click at [693, 721] on td at bounding box center [691, 738] width 93 height 34
radio input "true"
click at [692, 766] on input "radio" at bounding box center [691, 770] width 11 height 11
radio input "true"
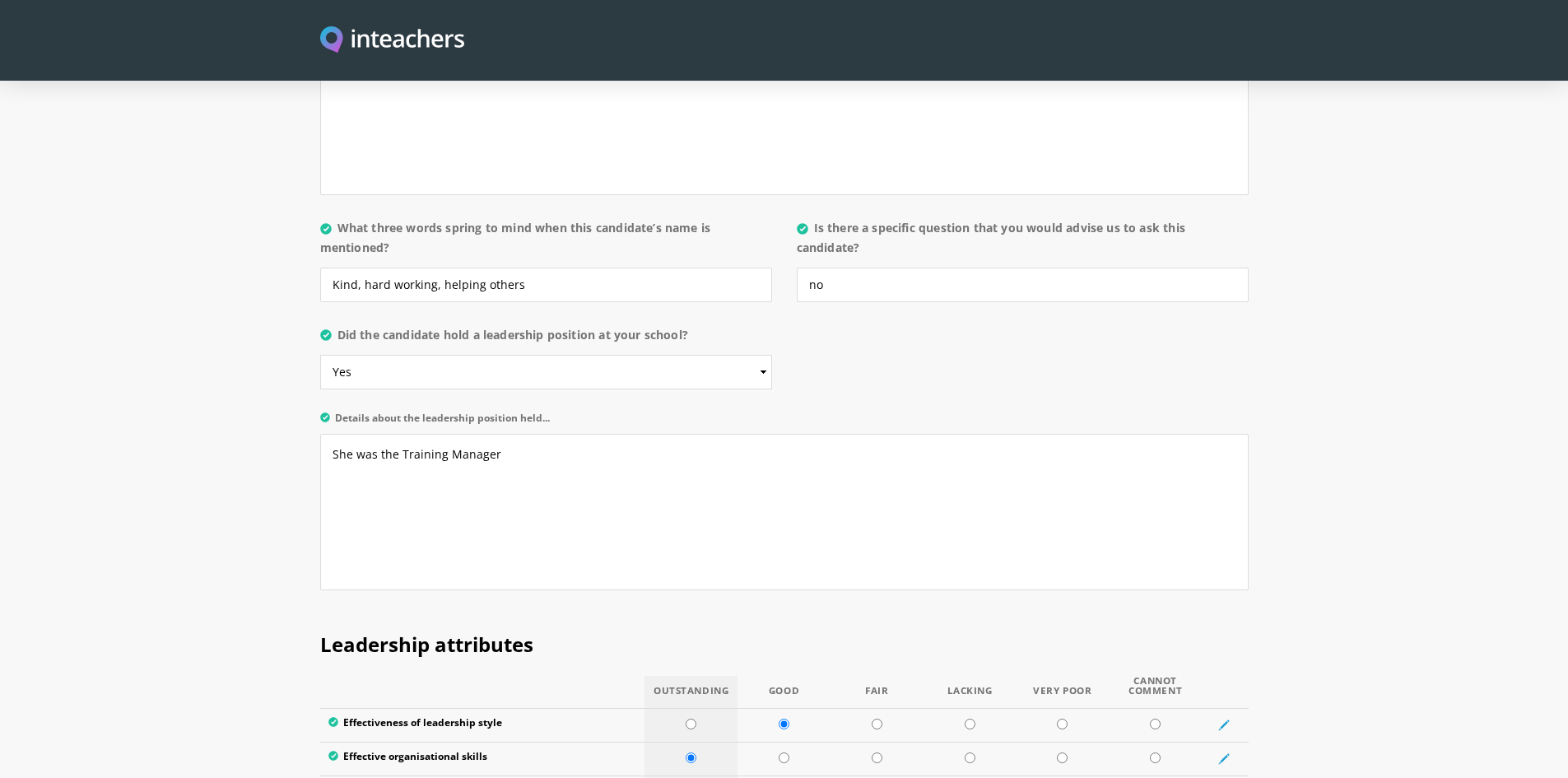
scroll to position [1419, 0]
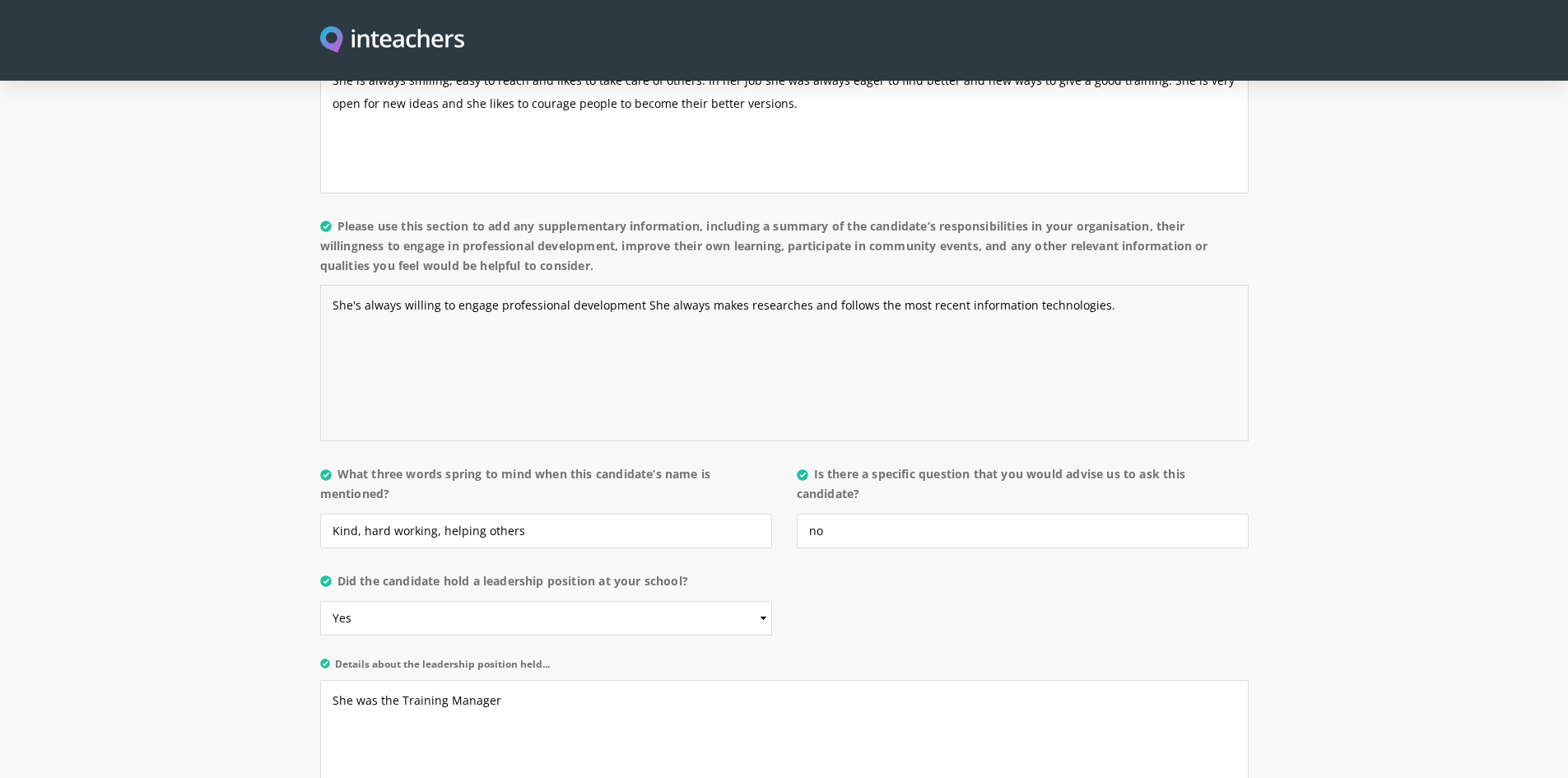
click at [1131, 285] on textarea "She's always willing to engage professional development She always makes resear…" at bounding box center [784, 362] width 928 height 156
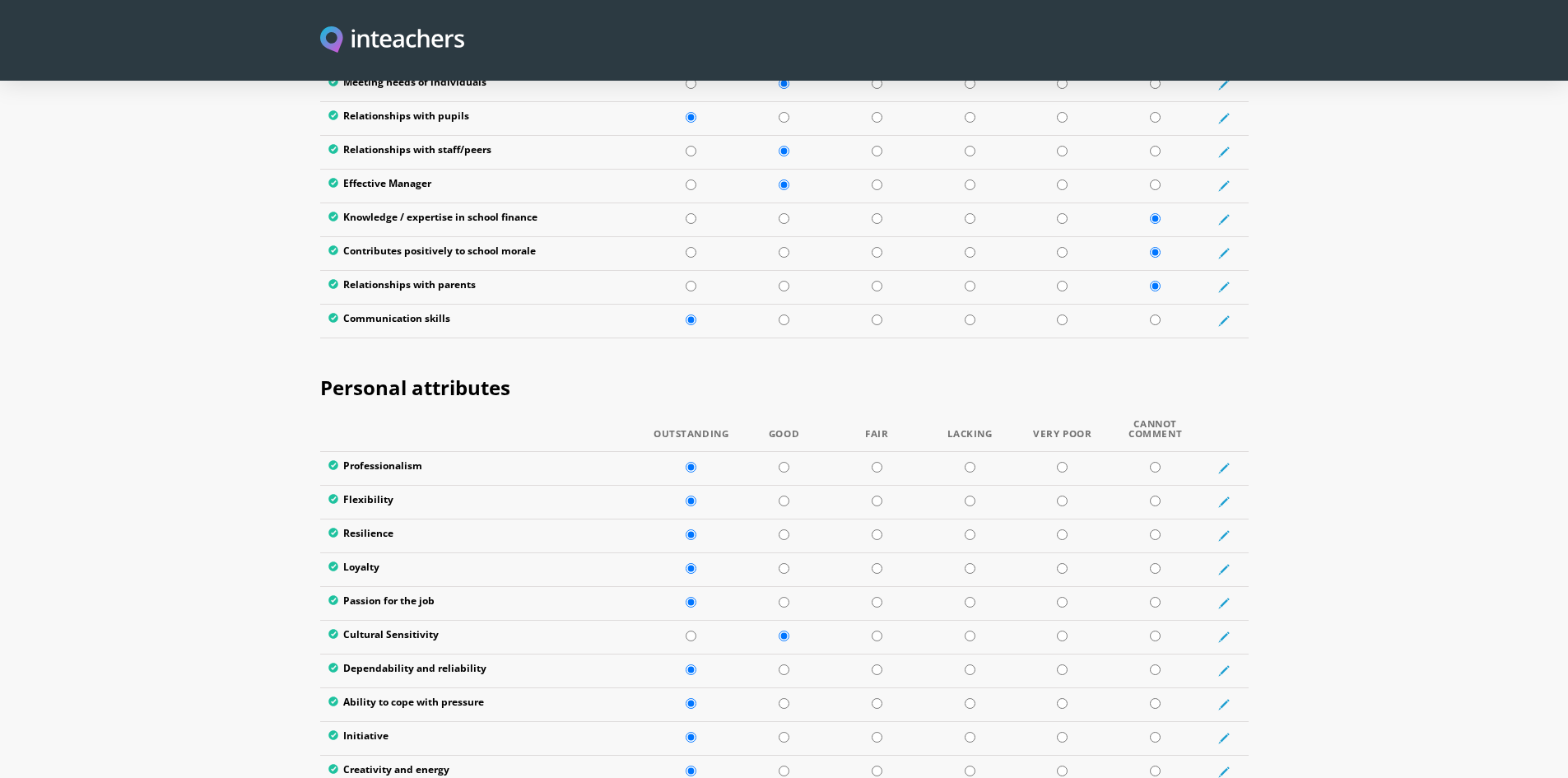
scroll to position [2818, 0]
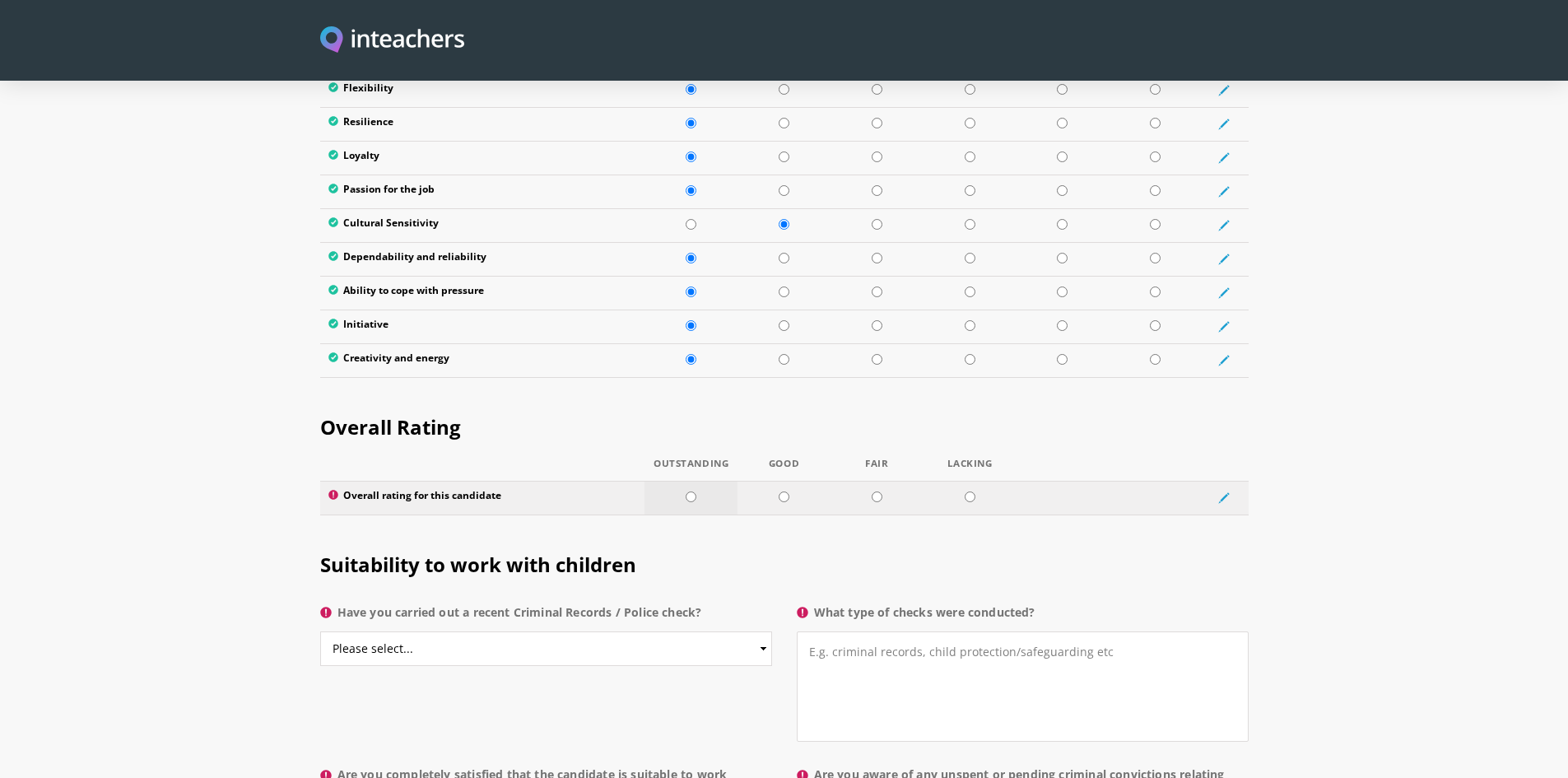
type textarea "She's always willing to engage professional development She always makes resear…"
click at [682, 481] on td at bounding box center [691, 497] width 93 height 34
radio input "true"
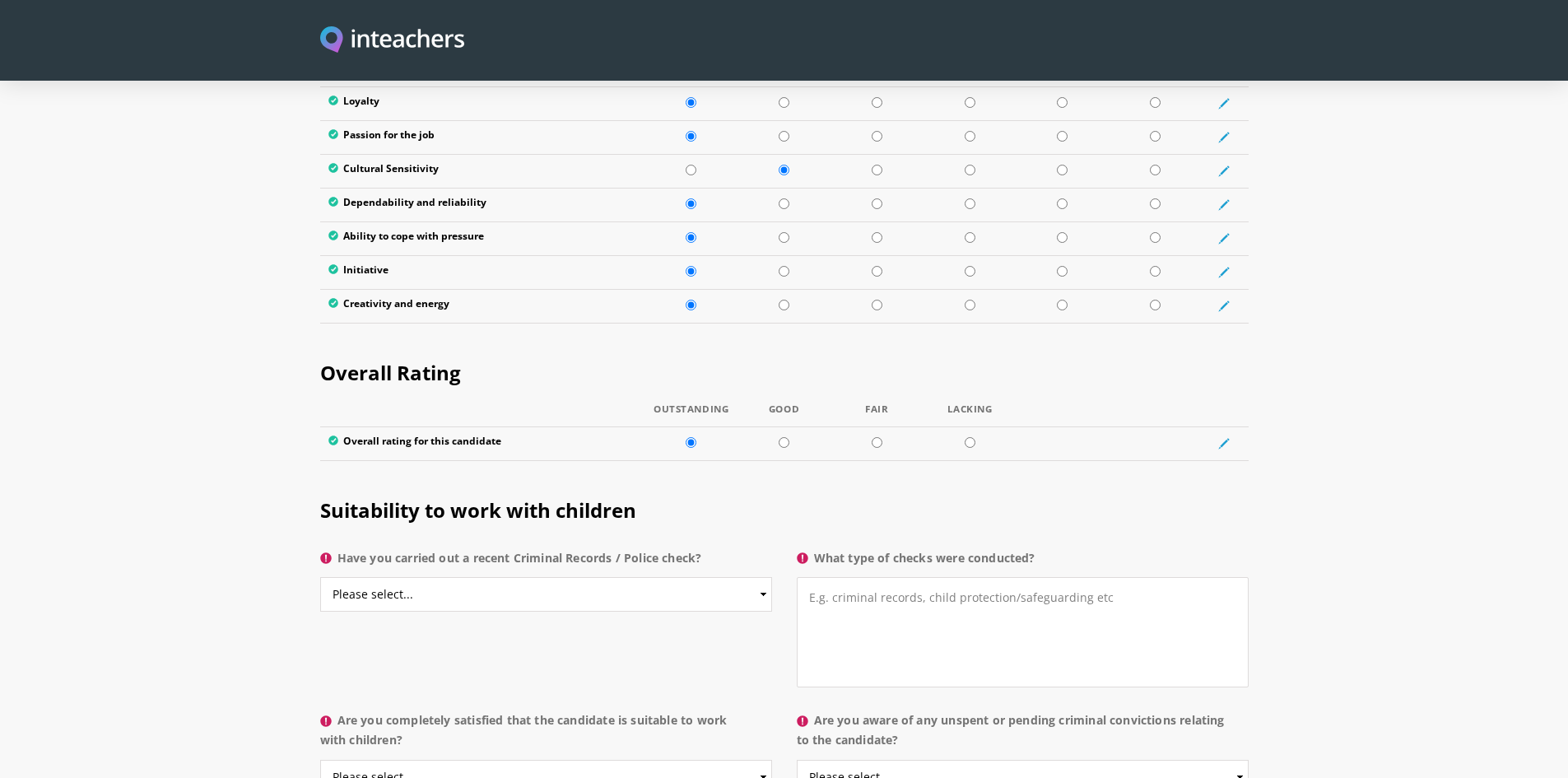
scroll to position [2900, 0]
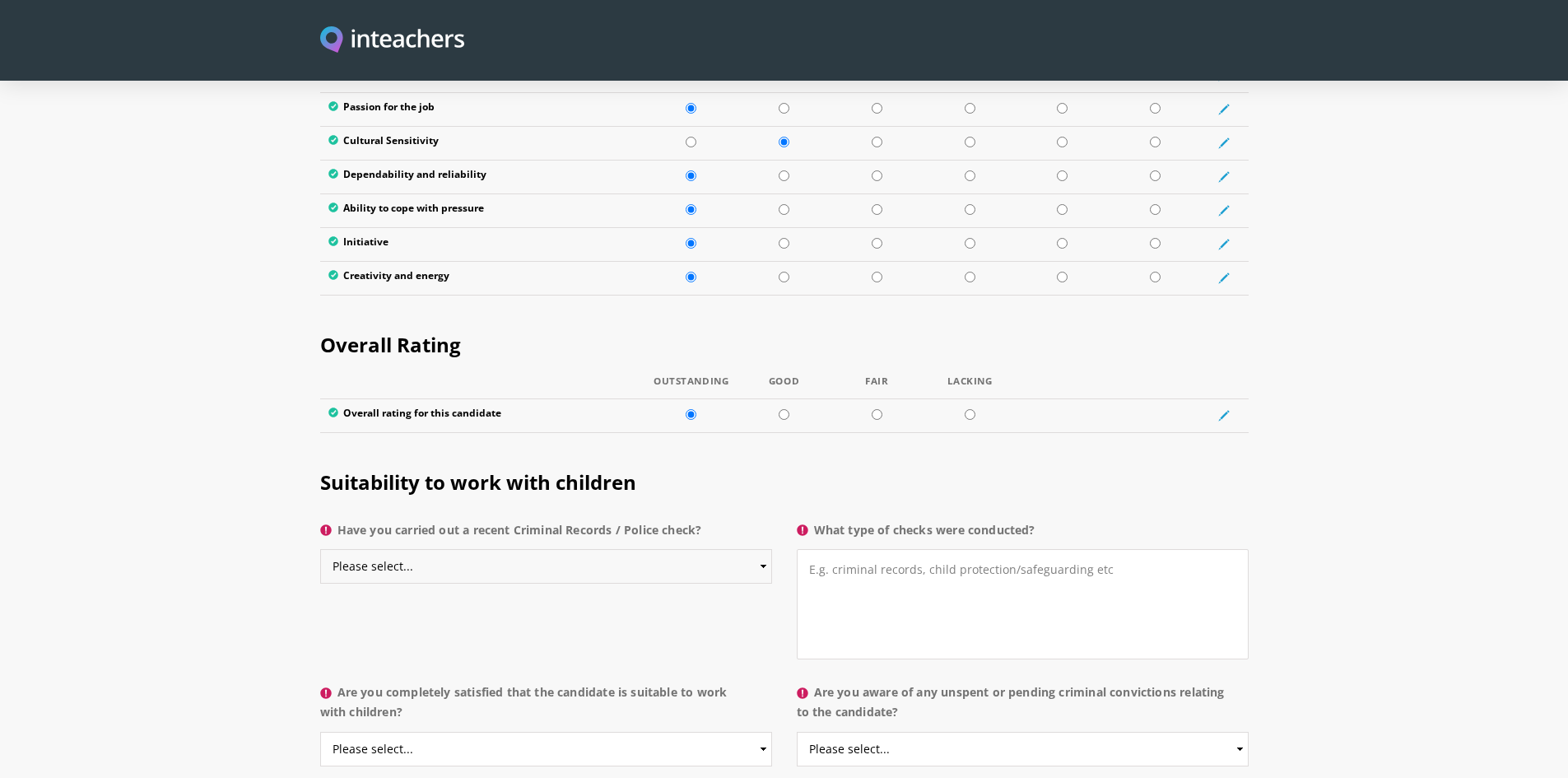
click at [729, 549] on select "Please select... Yes No Do not know" at bounding box center [546, 566] width 452 height 34
select select "Yes"
click at [320, 549] on select "Please select... Yes No Do not know" at bounding box center [546, 566] width 452 height 34
click at [902, 549] on textarea "What type of checks were conducted?" at bounding box center [1023, 604] width 452 height 110
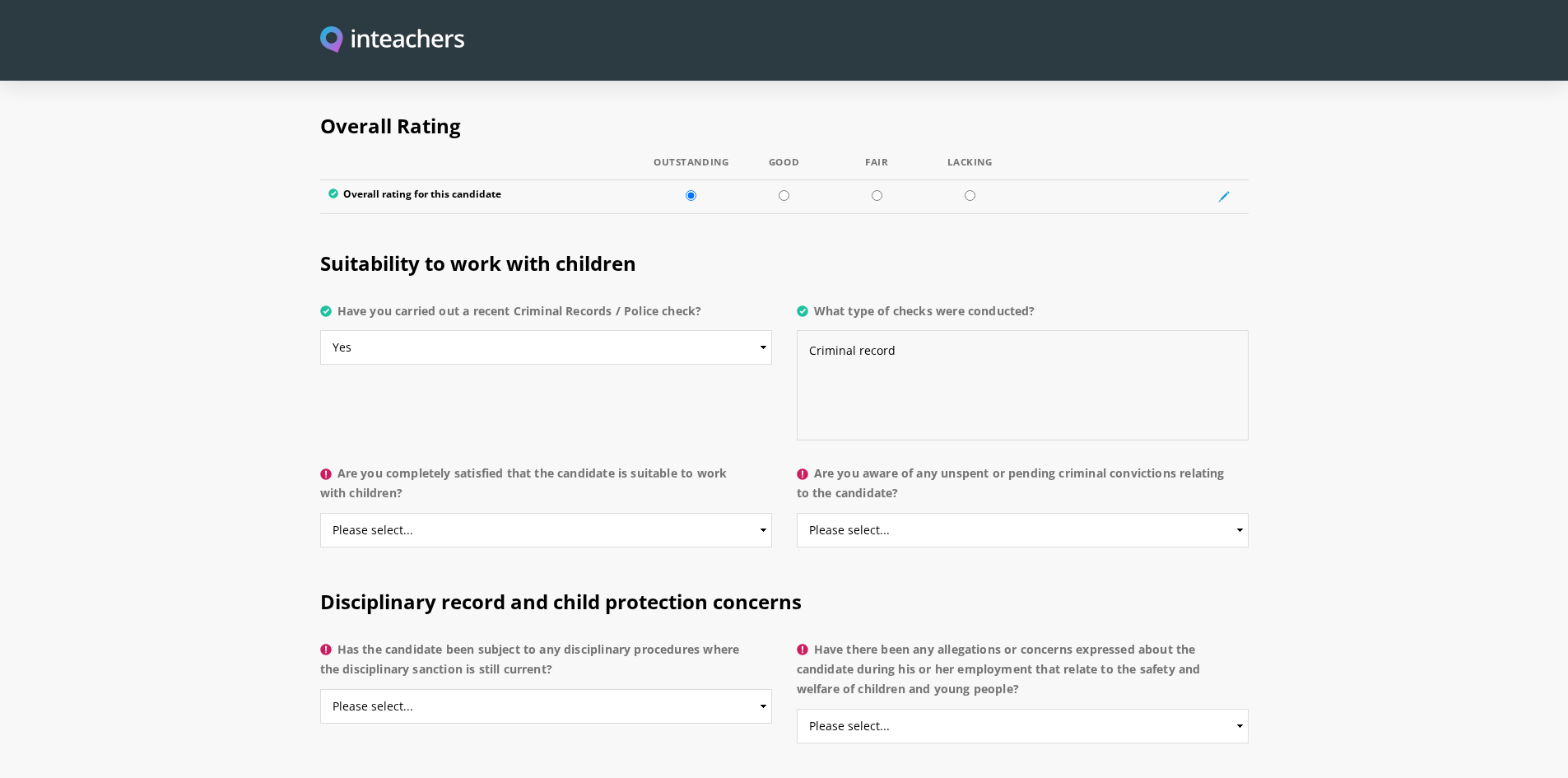
scroll to position [3147, 0]
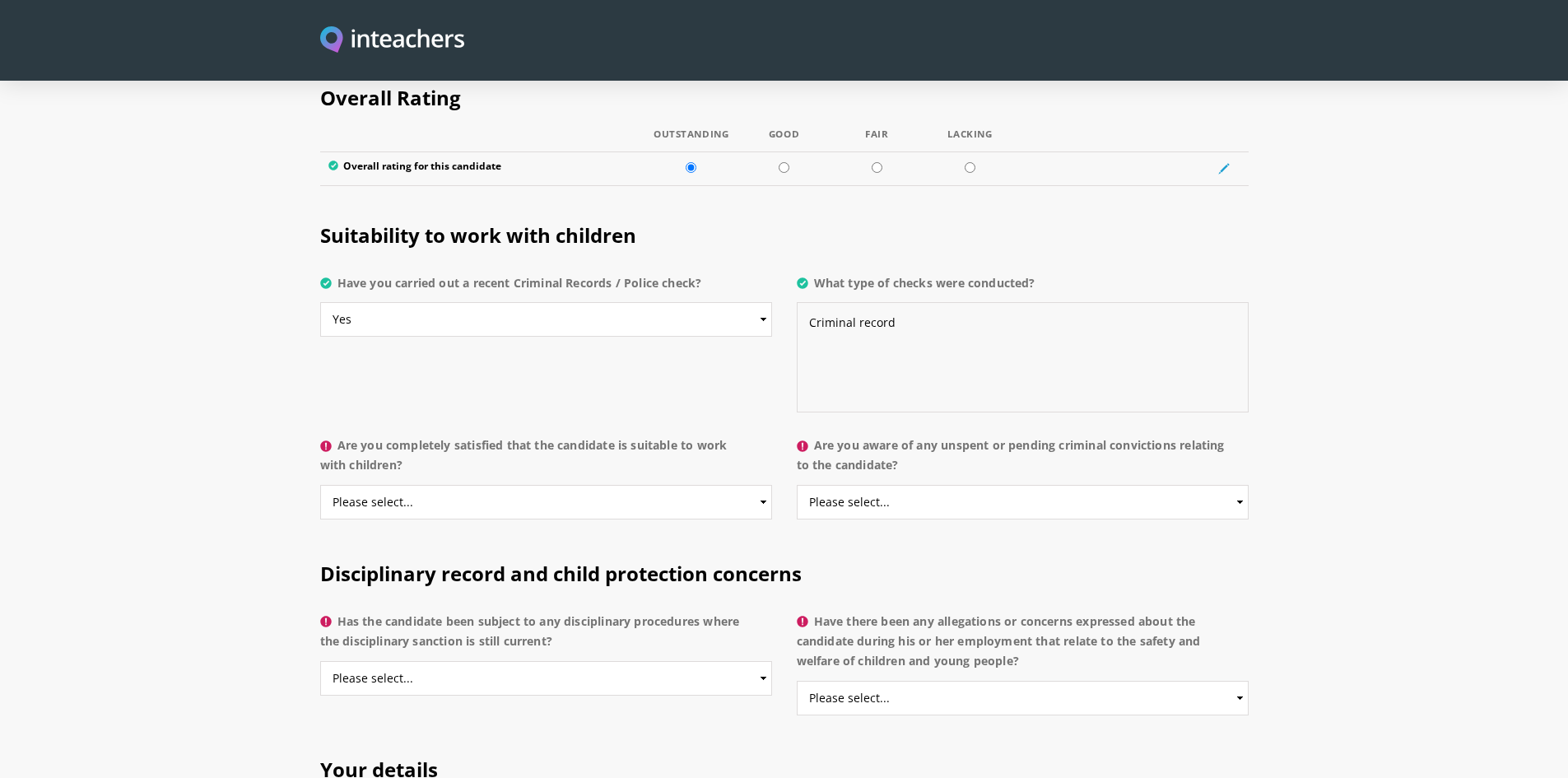
type textarea "Criminal record"
click at [741, 485] on select "Please select... Yes No Do not know" at bounding box center [546, 502] width 452 height 34
select select "Do not know"
click at [320, 485] on select "Please select... Yes No Do not know" at bounding box center [546, 502] width 452 height 34
click at [1019, 485] on select "Please select... Yes No Do not know" at bounding box center [1023, 502] width 452 height 34
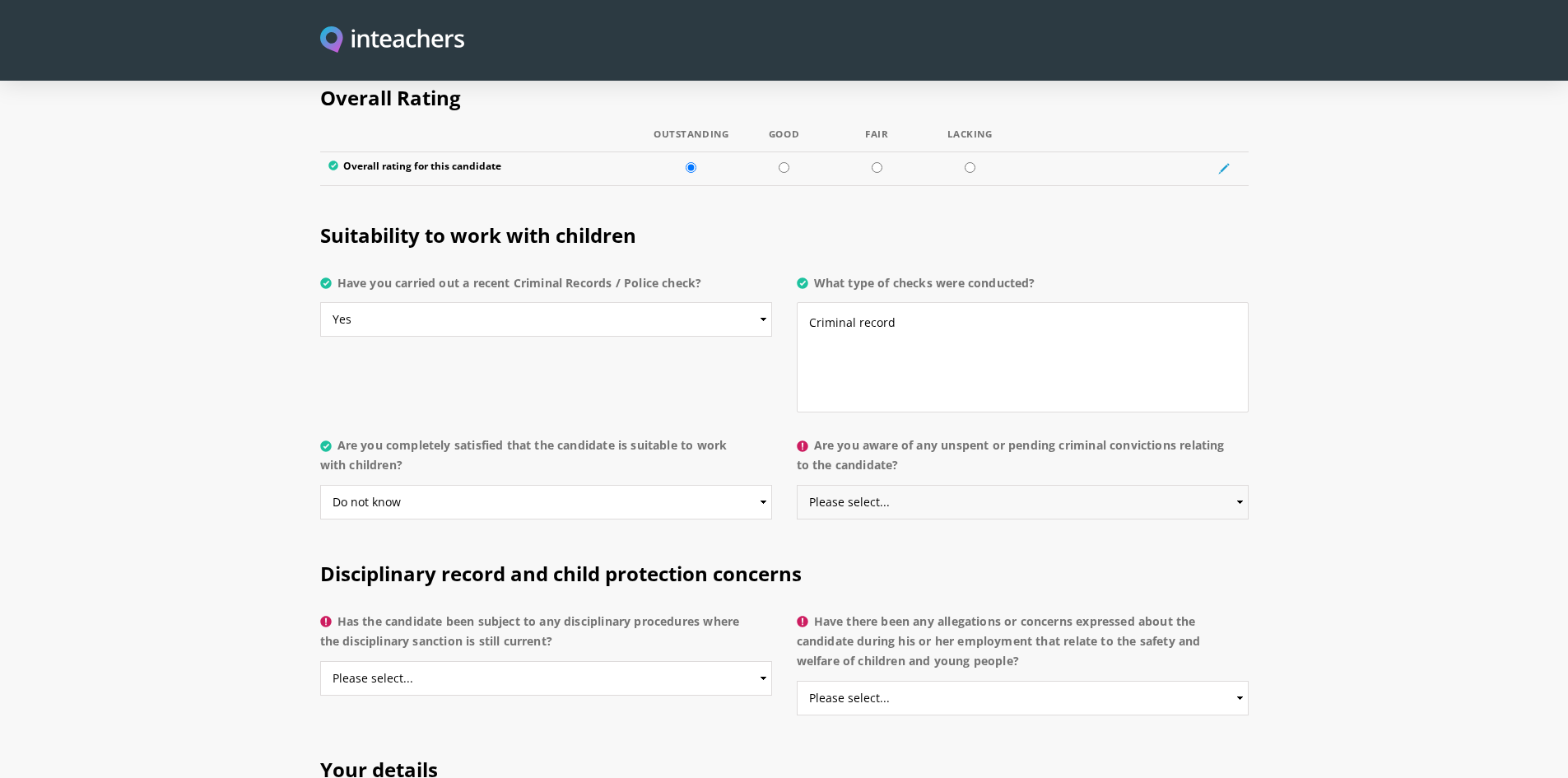
select select "No"
click at [797, 485] on select "Please select... Yes No Do not know" at bounding box center [1023, 502] width 452 height 34
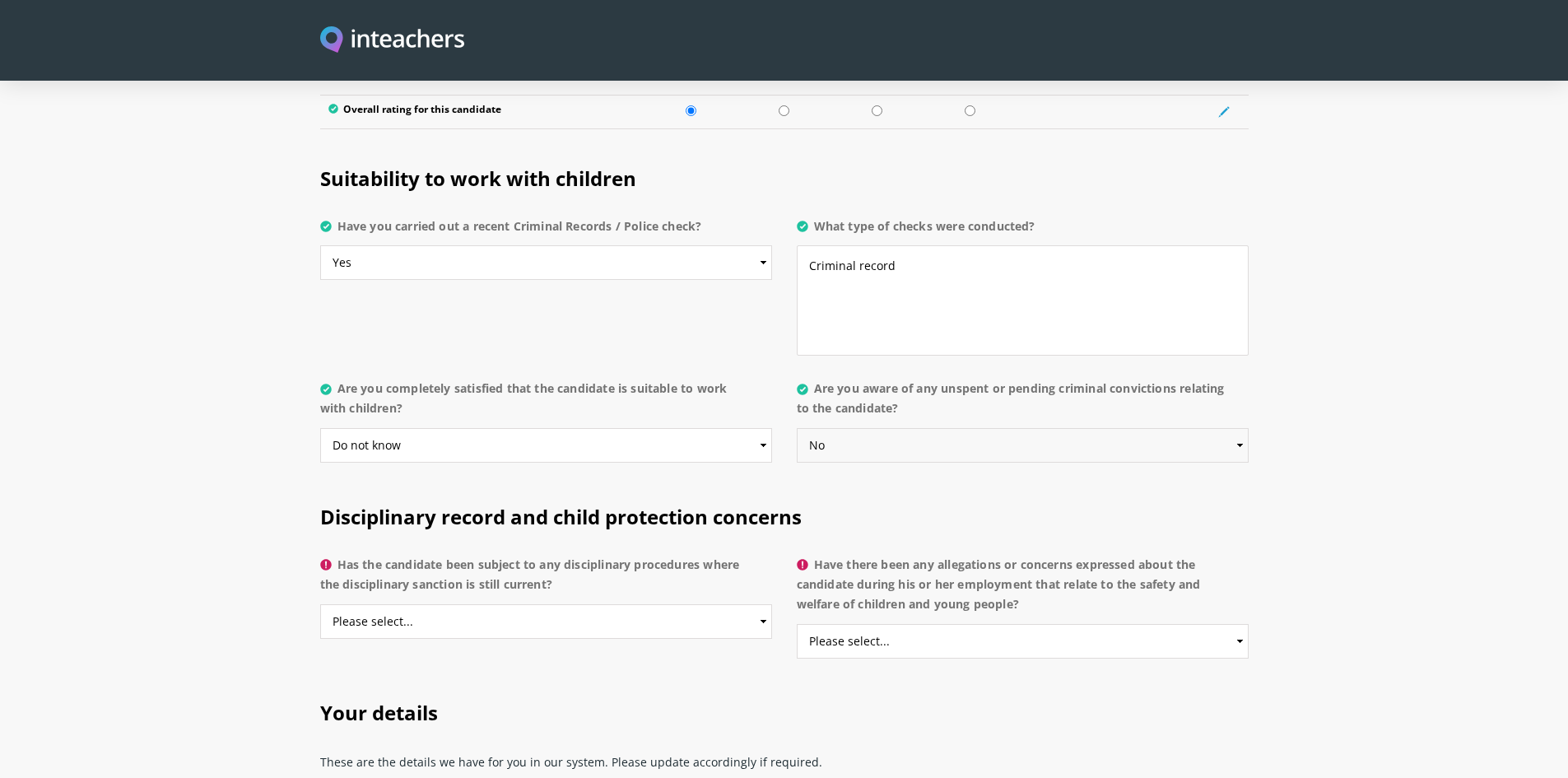
scroll to position [3230, 0]
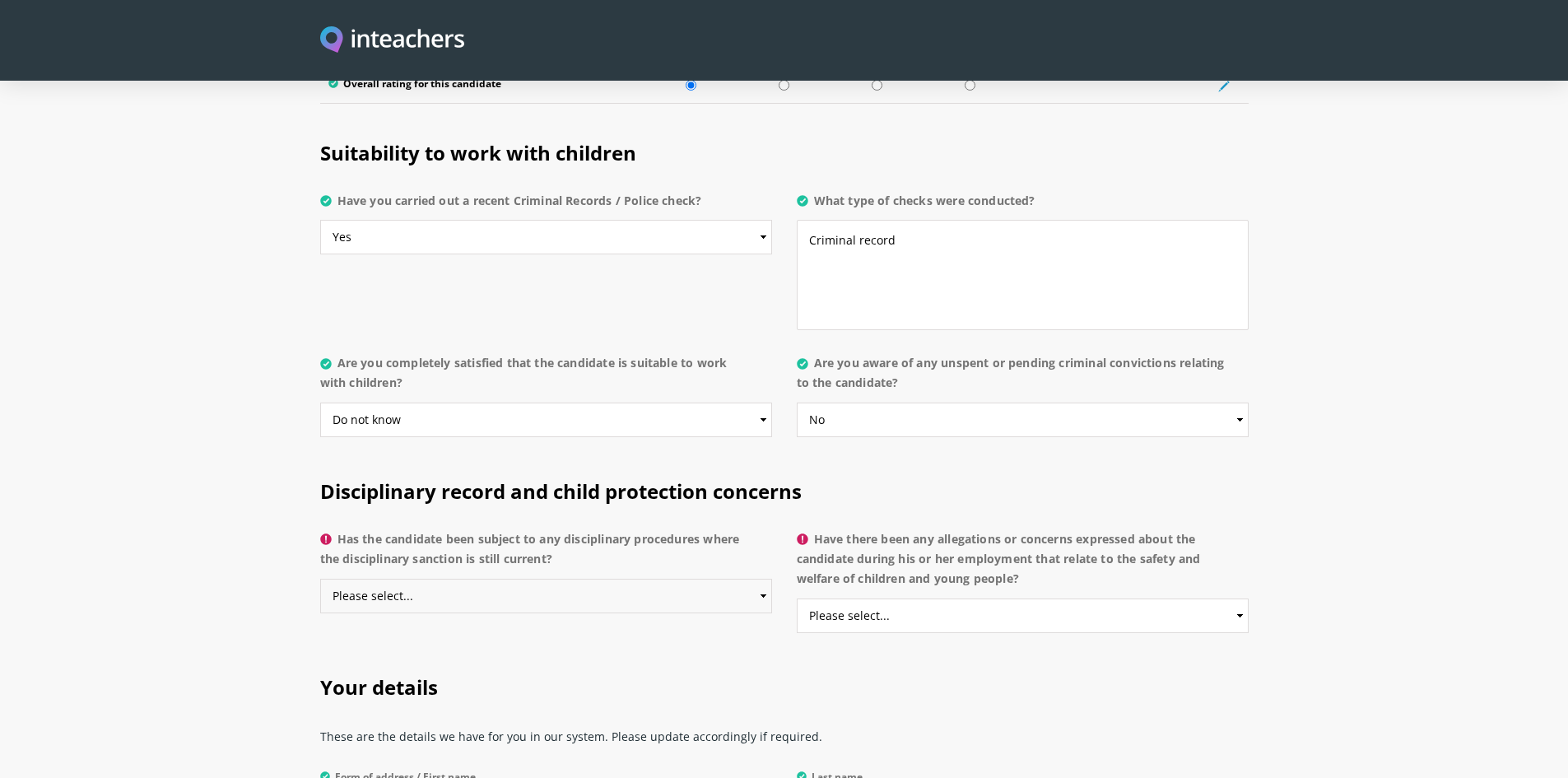
click at [680, 579] on select "Please select... Yes No Do not know" at bounding box center [546, 596] width 452 height 34
select select "No"
click at [320, 579] on select "Please select... Yes No Do not know" at bounding box center [546, 596] width 452 height 34
click at [1129, 599] on select "Please select... Yes No Do not know" at bounding box center [1023, 616] width 452 height 34
select select "No"
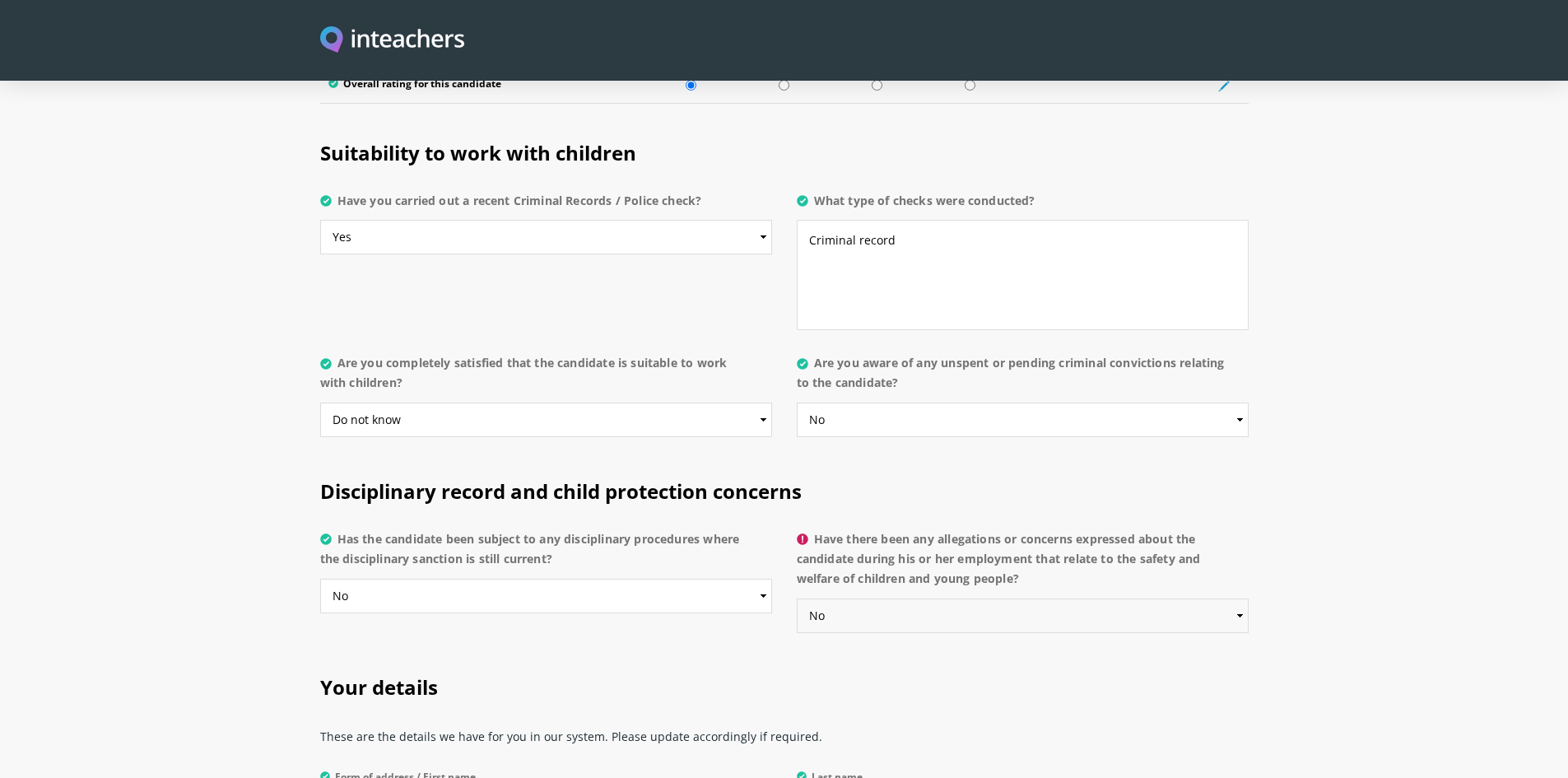
click at [797, 599] on select "Please select... Yes No Do not know" at bounding box center [1023, 616] width 452 height 34
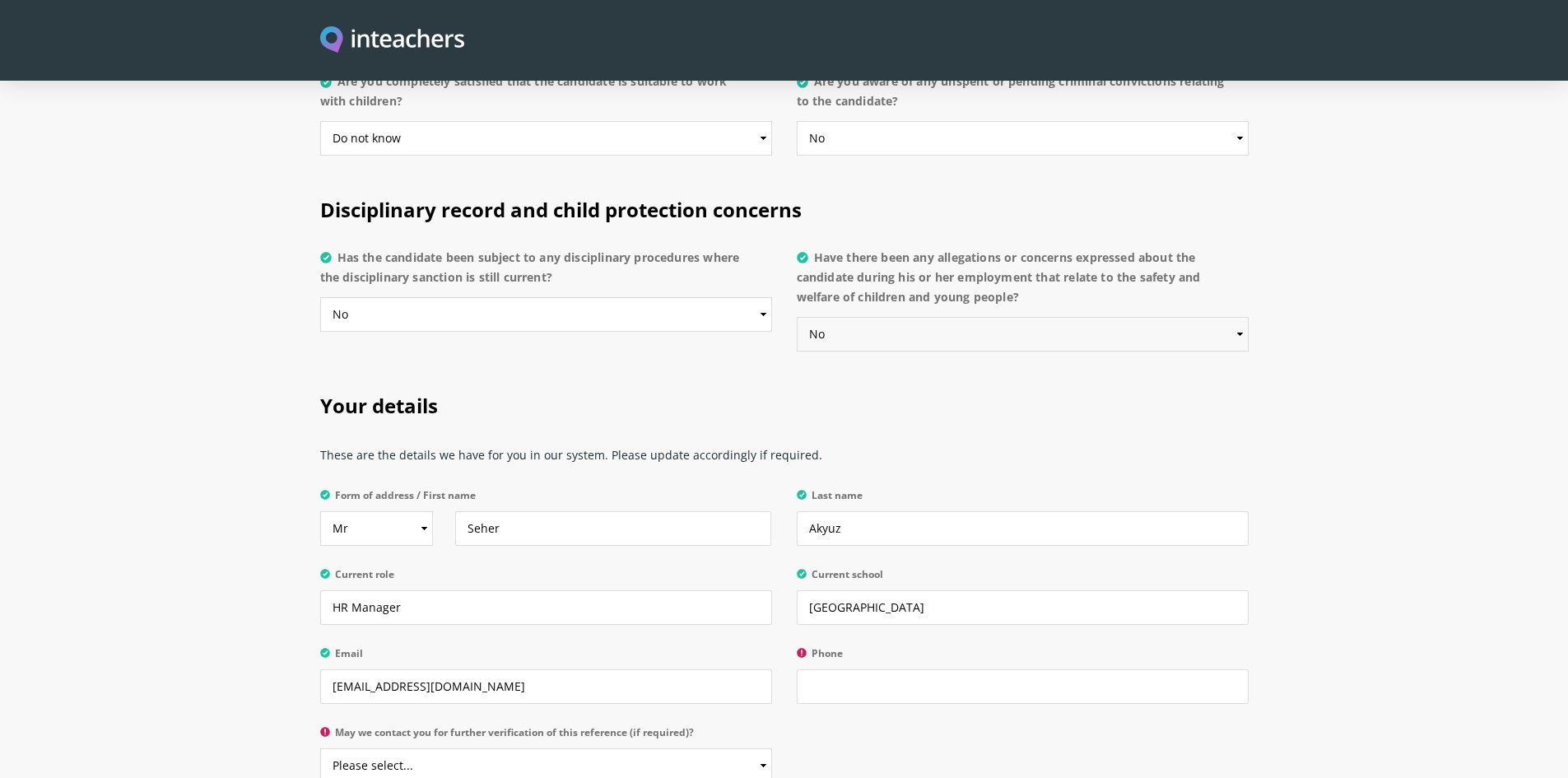
scroll to position [3559, 0]
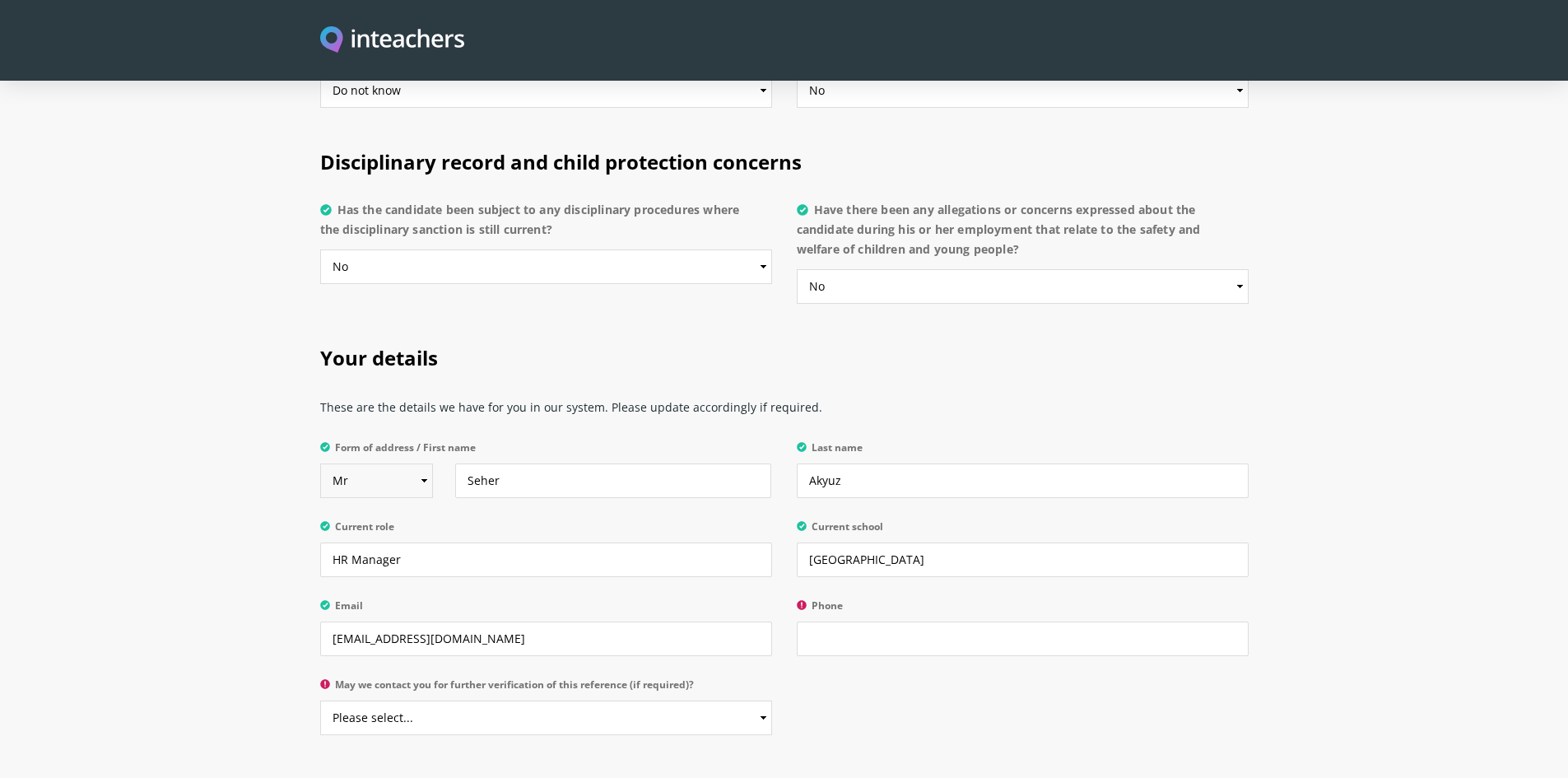
click at [378, 464] on select "Select Mr Mrs Miss Ms Dr [PERSON_NAME]" at bounding box center [376, 481] width 113 height 34
select select "Mrs"
click at [320, 464] on select "Select Mr Mrs Miss Ms Dr [PERSON_NAME]" at bounding box center [376, 481] width 113 height 34
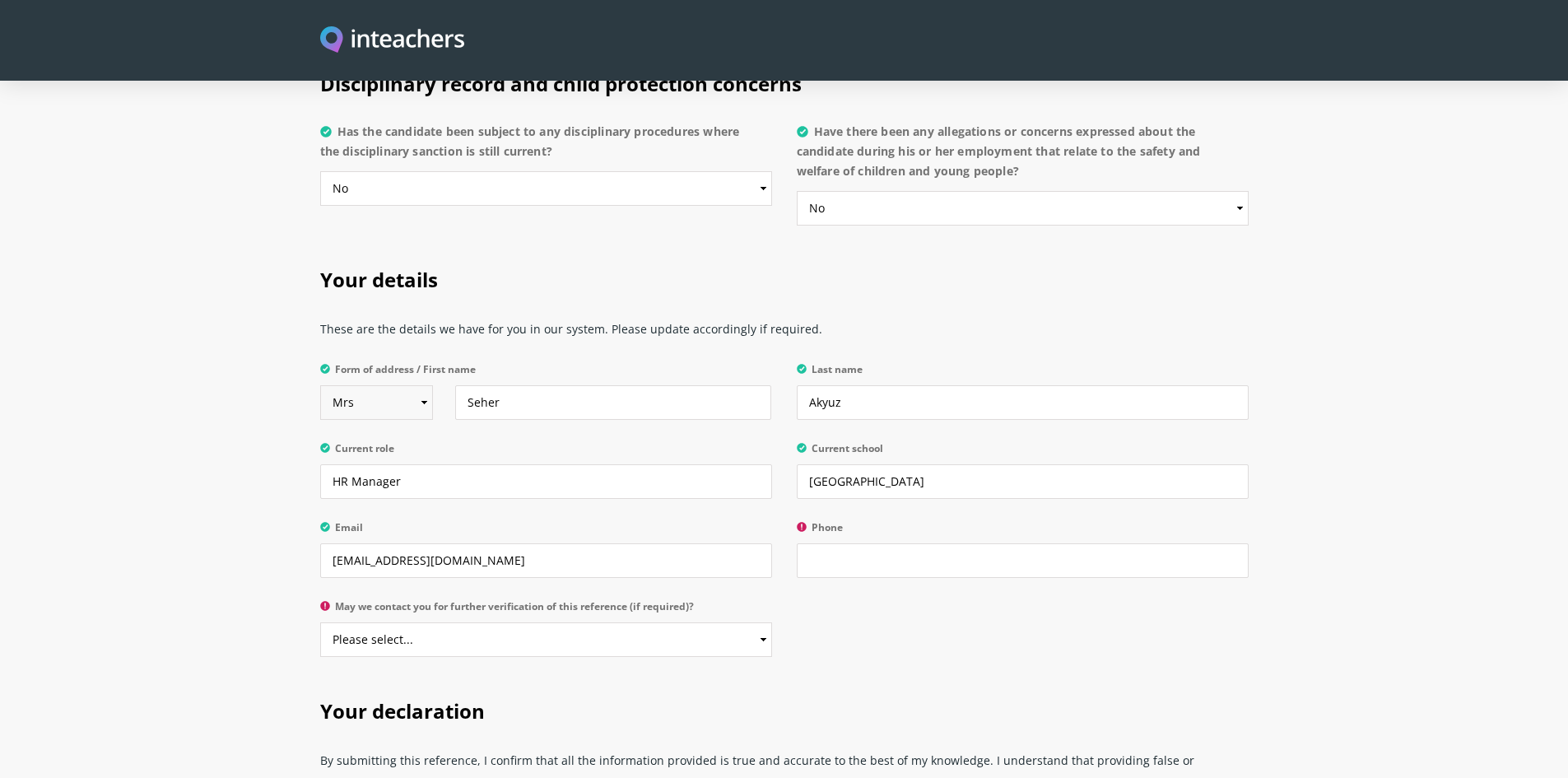
scroll to position [3723, 0]
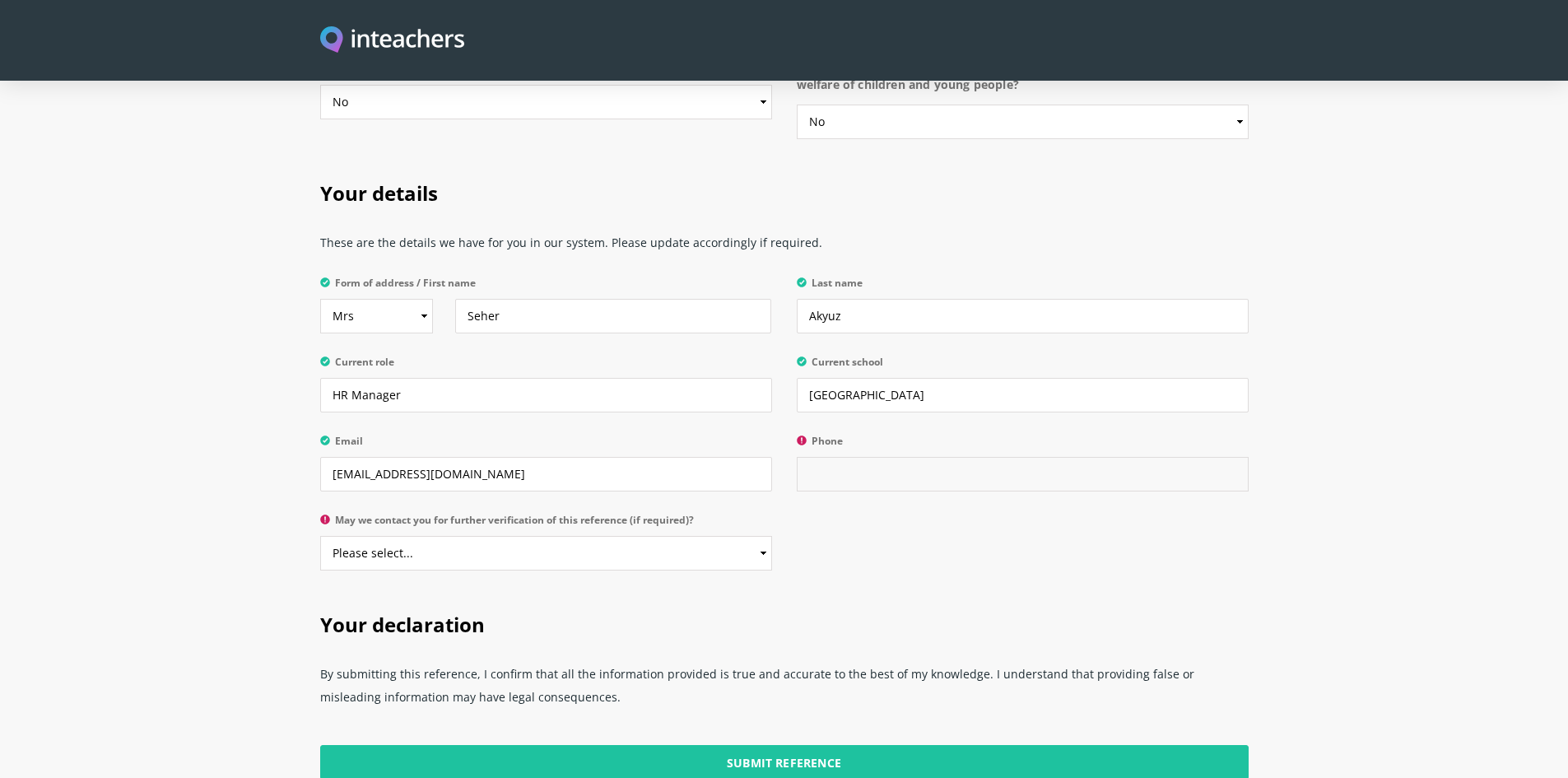
click at [875, 457] on input "Phone" at bounding box center [1023, 474] width 452 height 34
type input "02523113636"
click at [768, 536] on select "Please select... Yes No" at bounding box center [546, 553] width 452 height 34
select select "Yes"
click at [320, 536] on select "Please select... Yes No" at bounding box center [546, 553] width 452 height 34
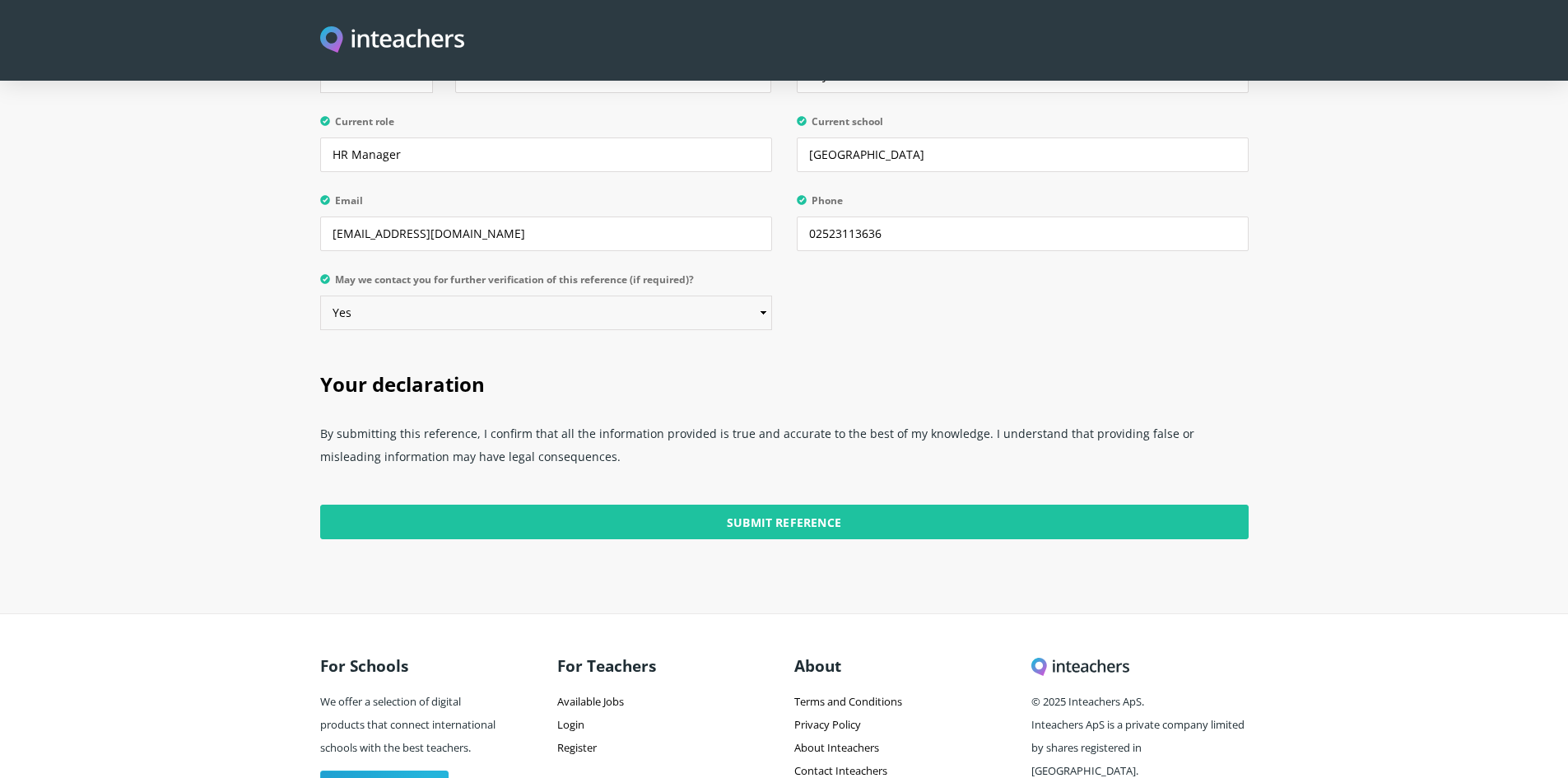
scroll to position [3970, 0]
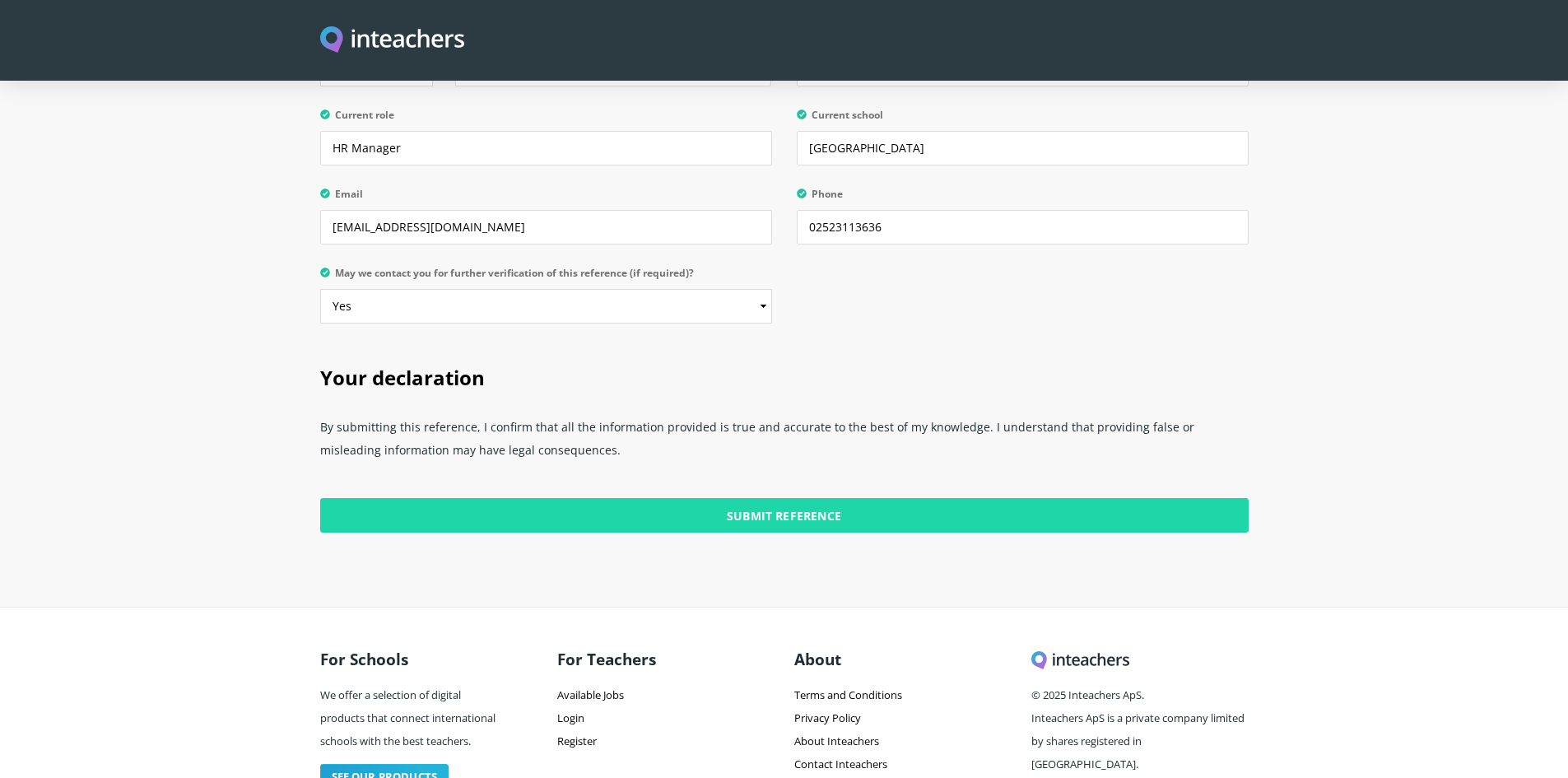
click at [712, 498] on input "Submit Reference" at bounding box center [784, 515] width 928 height 34
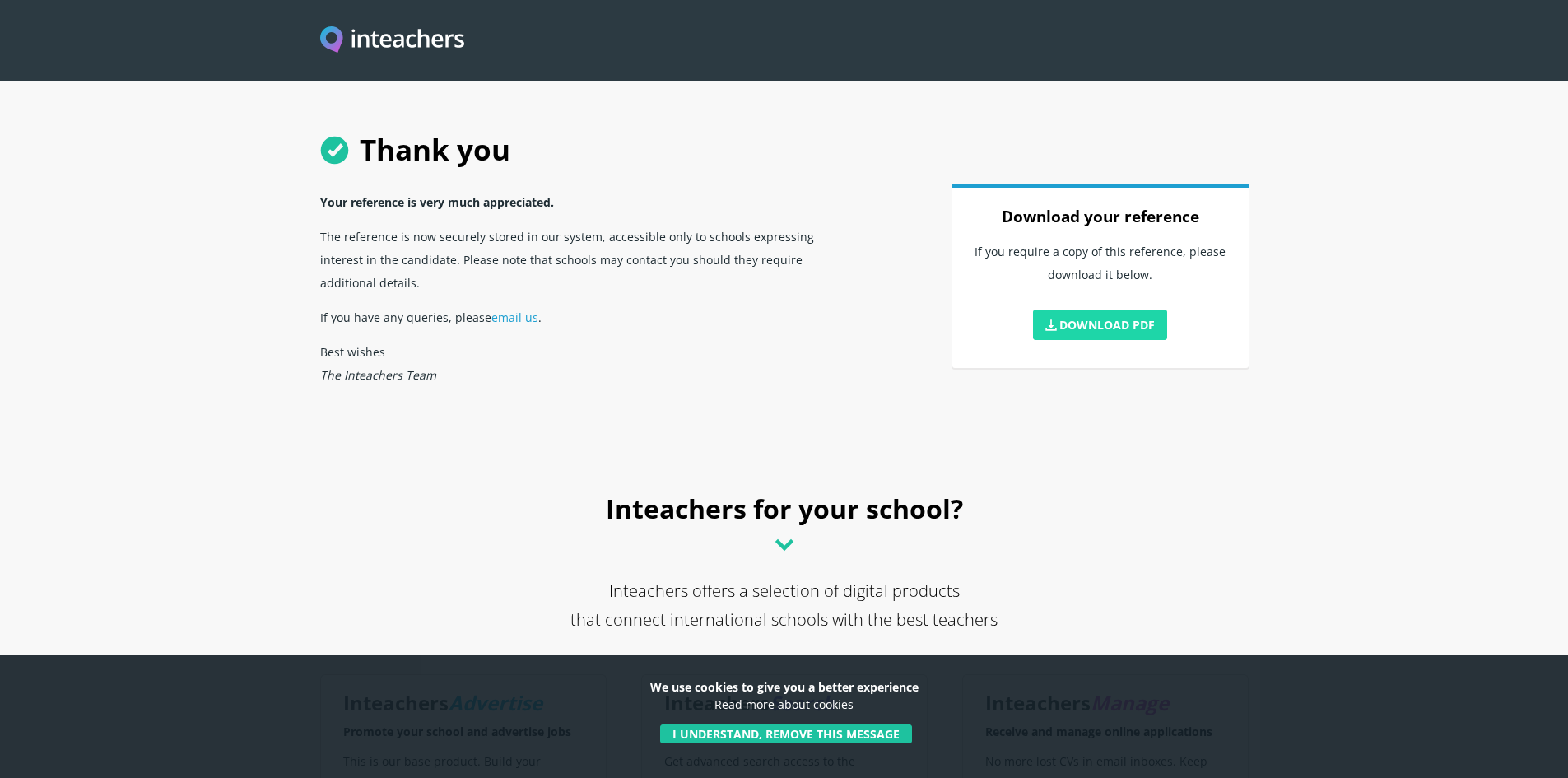
click at [1084, 329] on link "Download PDF" at bounding box center [1100, 325] width 135 height 31
